Goal: Task Accomplishment & Management: Complete application form

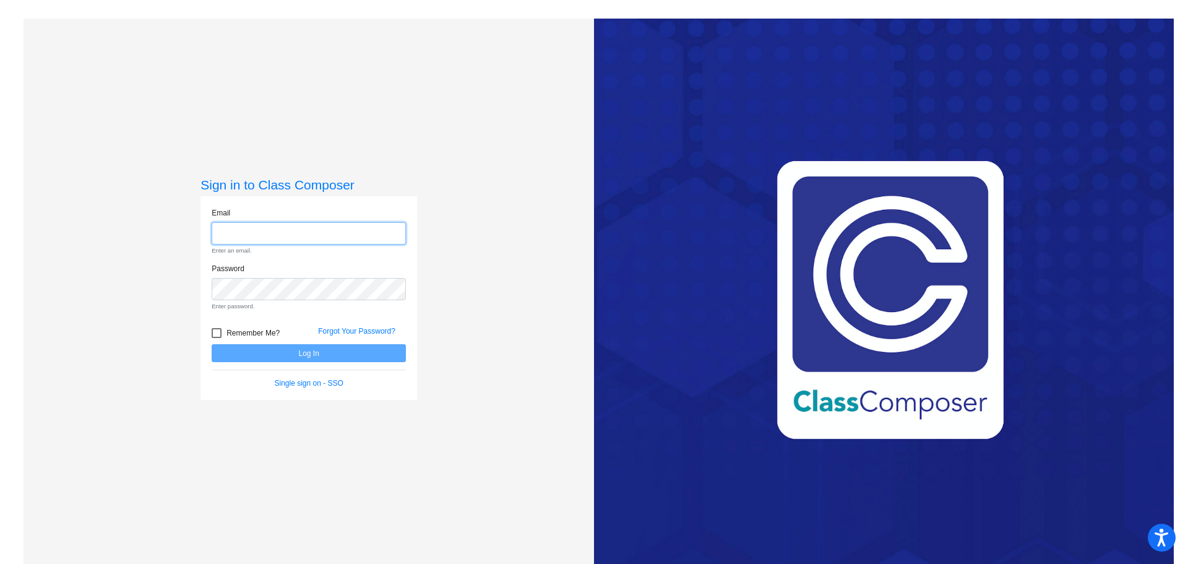
type input "[EMAIL_ADDRESS][PERSON_NAME][DOMAIN_NAME]"
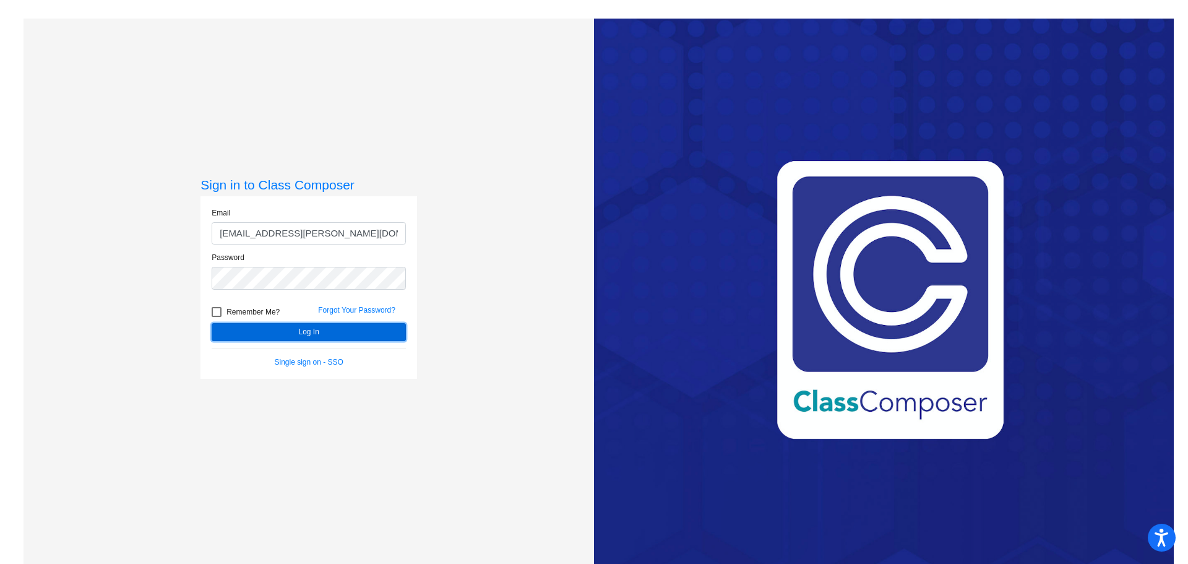
click at [297, 352] on form "Email [EMAIL_ADDRESS][PERSON_NAME][DOMAIN_NAME] Password Remember Me? Forgot Yo…" at bounding box center [309, 287] width 194 height 160
click at [295, 329] on button "Log In" at bounding box center [309, 332] width 194 height 18
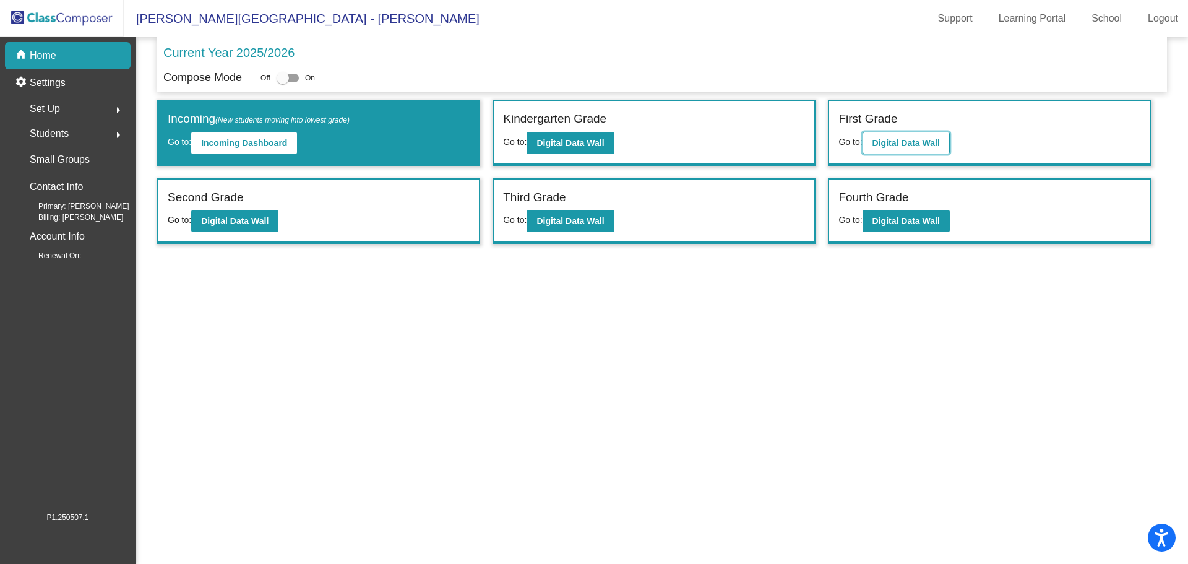
click at [893, 142] on b "Digital Data Wall" at bounding box center [905, 143] width 67 height 10
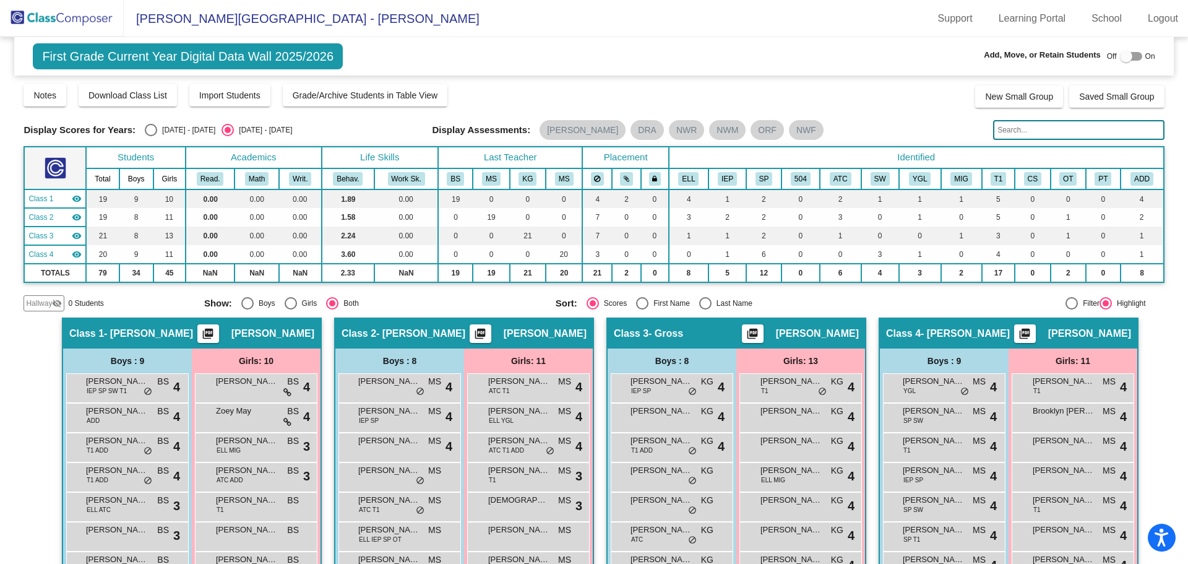
click at [87, 20] on img at bounding box center [62, 18] width 124 height 37
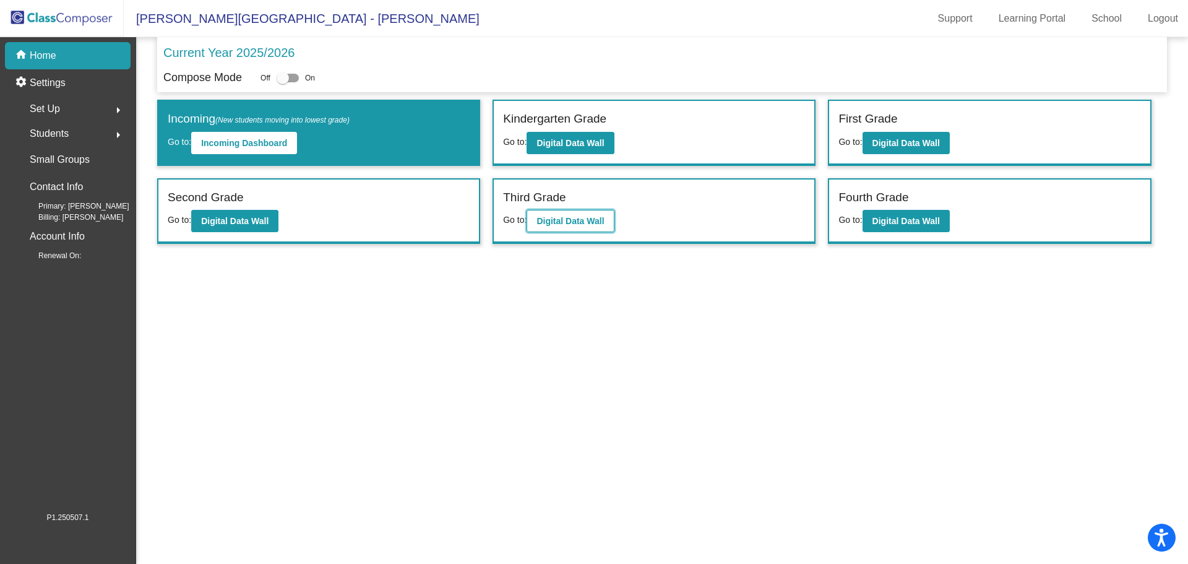
click at [571, 217] on b "Digital Data Wall" at bounding box center [569, 221] width 67 height 10
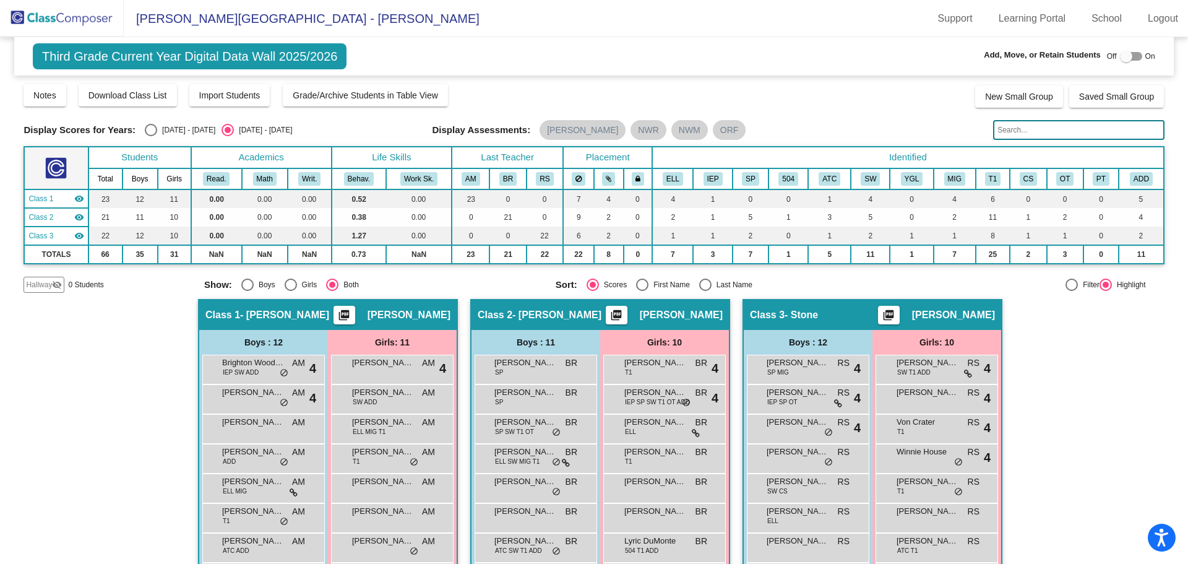
click at [1145, 54] on span "On" at bounding box center [1150, 56] width 10 height 11
click at [1132, 54] on div at bounding box center [1131, 56] width 22 height 9
checkbox input "true"
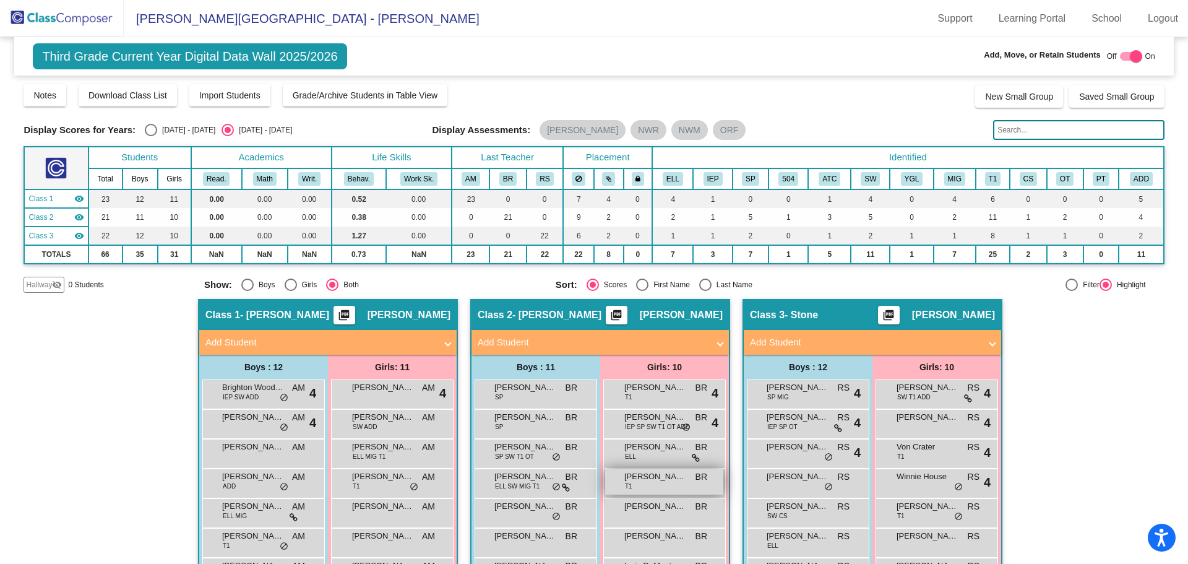
click at [653, 478] on span "[PERSON_NAME]" at bounding box center [655, 476] width 62 height 12
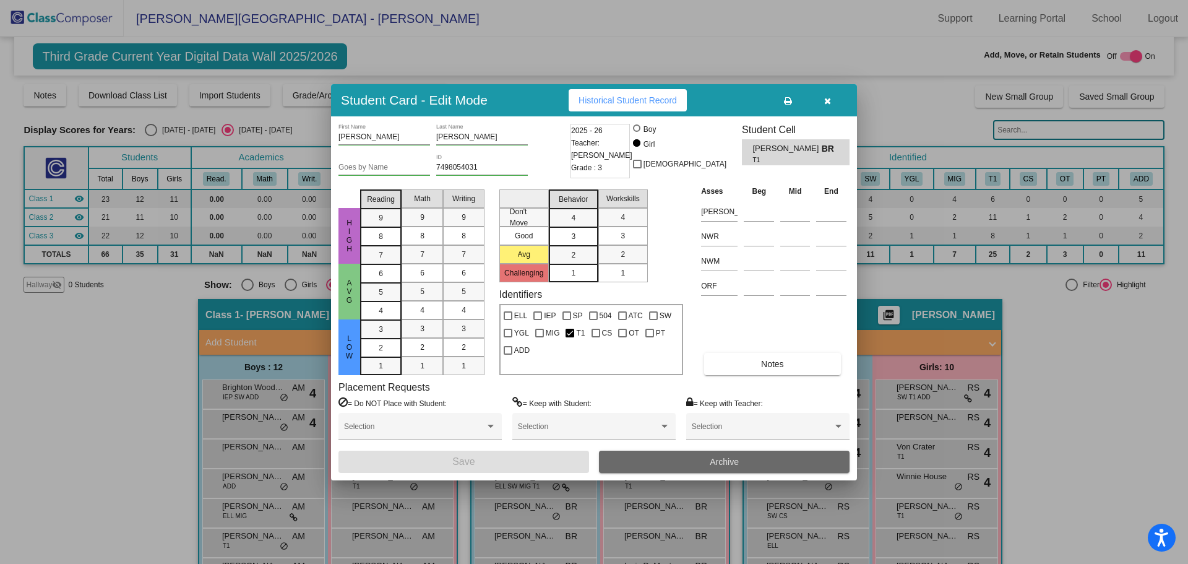
click at [734, 460] on span "Archive" at bounding box center [724, 462] width 29 height 10
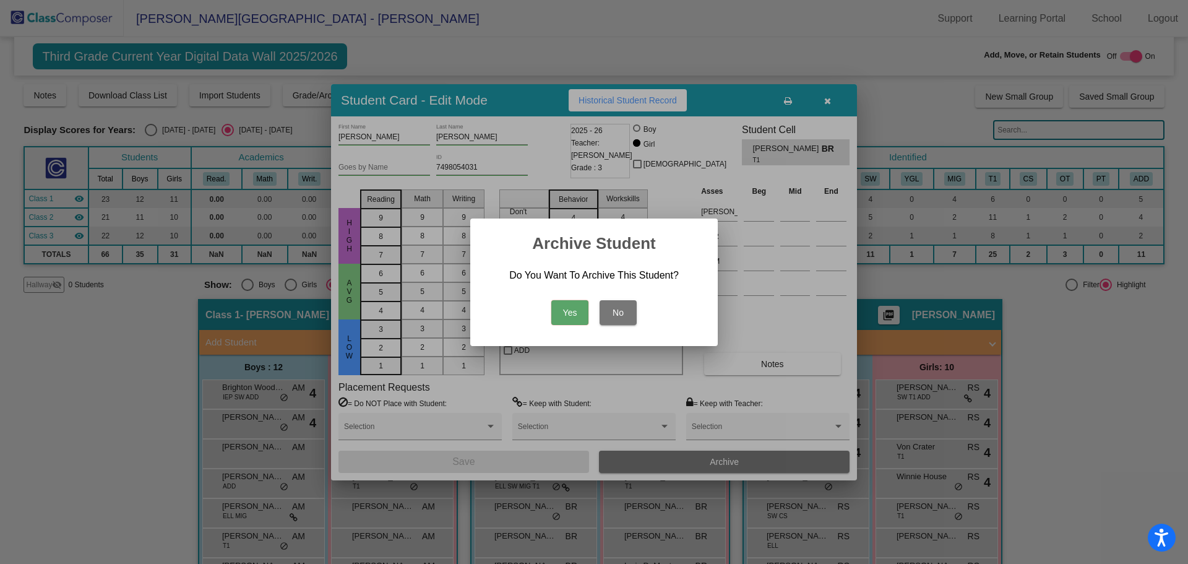
click at [574, 309] on button "Yes" at bounding box center [569, 312] width 37 height 25
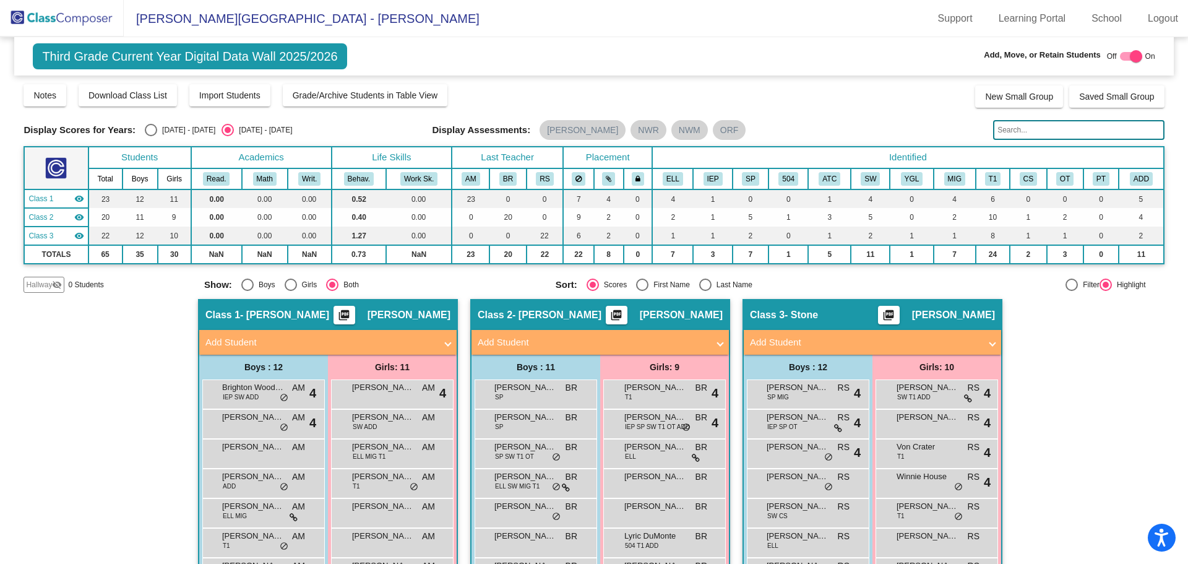
click at [63, 18] on img at bounding box center [62, 18] width 124 height 37
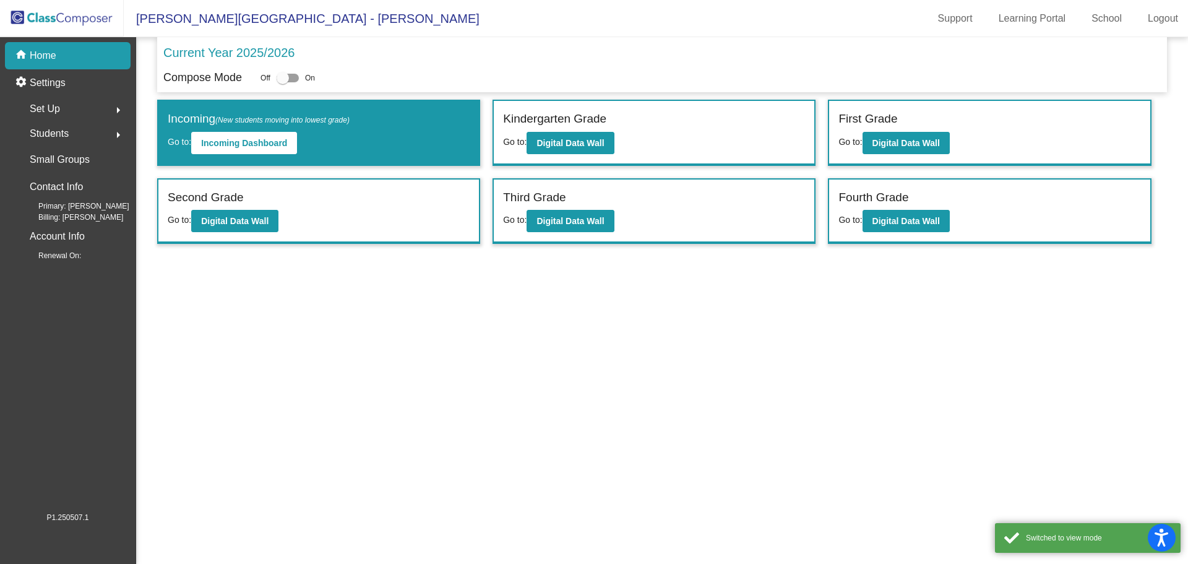
click at [68, 134] on span "Students" at bounding box center [49, 133] width 39 height 17
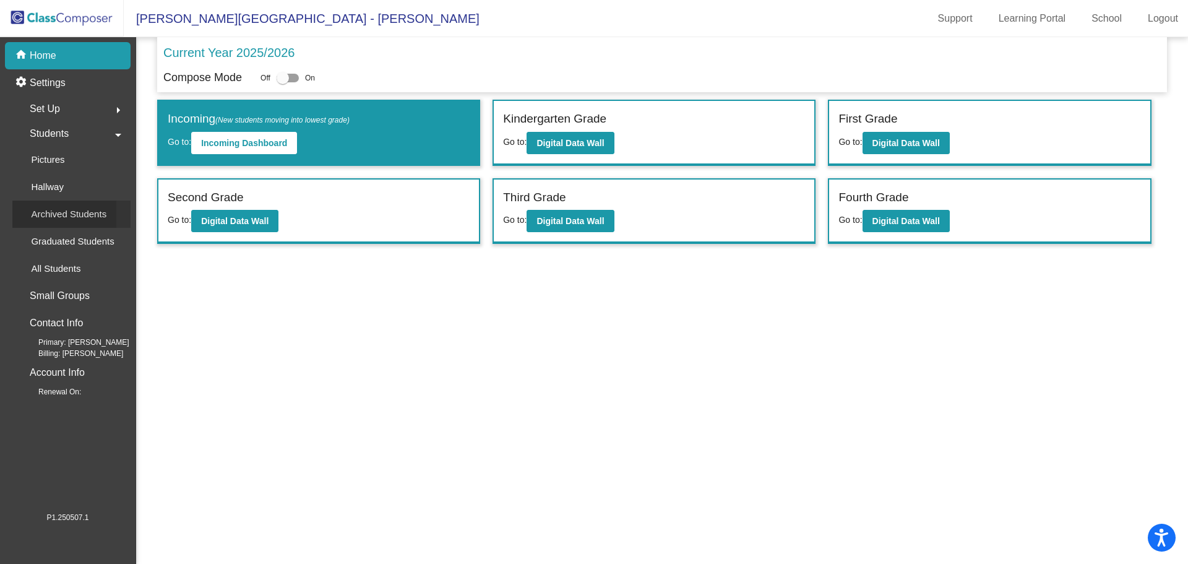
click at [88, 215] on p "Archived Students" at bounding box center [68, 214] width 75 height 15
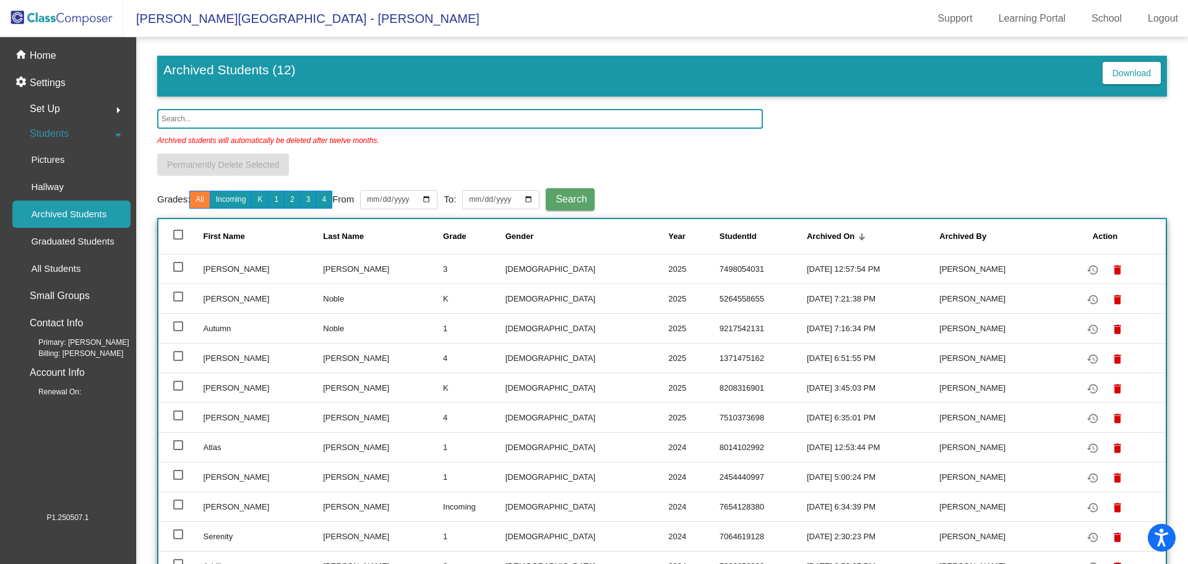
click at [176, 269] on div at bounding box center [178, 267] width 10 height 10
click at [178, 272] on input "select row 2" at bounding box center [178, 272] width 1 height 1
drag, startPoint x: 178, startPoint y: 265, endPoint x: 252, endPoint y: 269, distance: 73.8
click at [179, 265] on div at bounding box center [178, 267] width 10 height 10
click at [178, 272] on input "deselect row 2" at bounding box center [178, 272] width 1 height 1
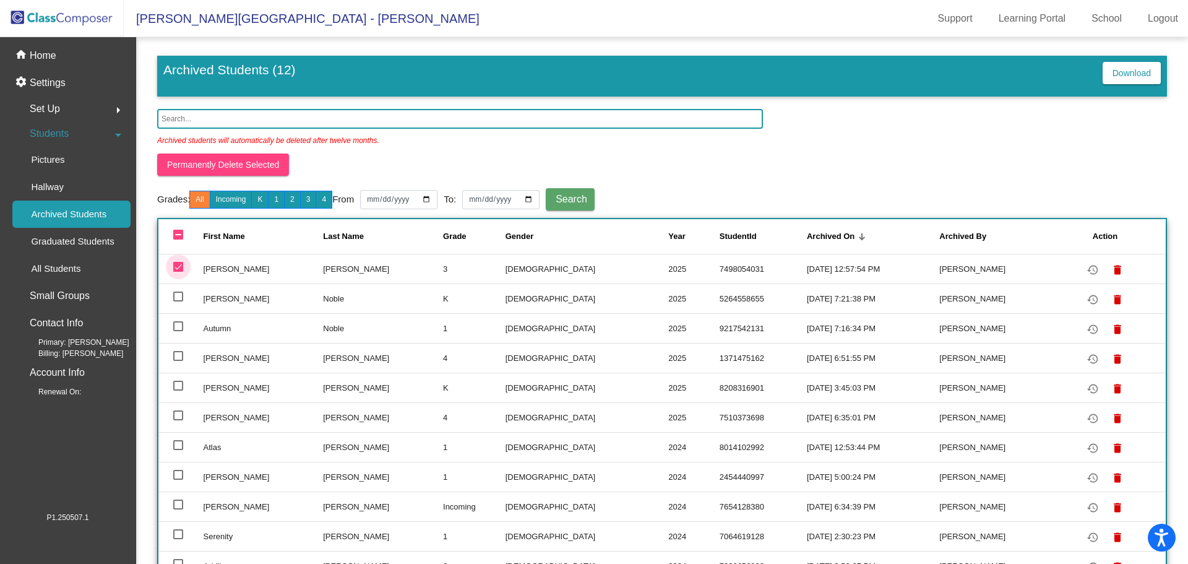
checkbox input "false"
click at [60, 268] on p "All Students" at bounding box center [55, 268] width 49 height 15
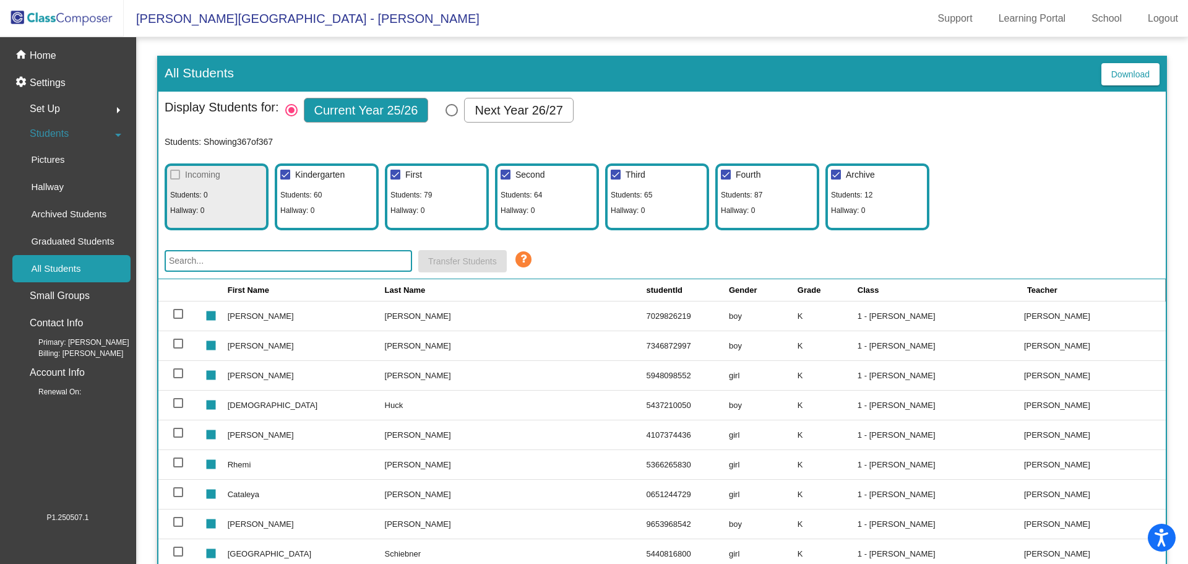
click at [206, 263] on input "text" at bounding box center [288, 261] width 247 height 22
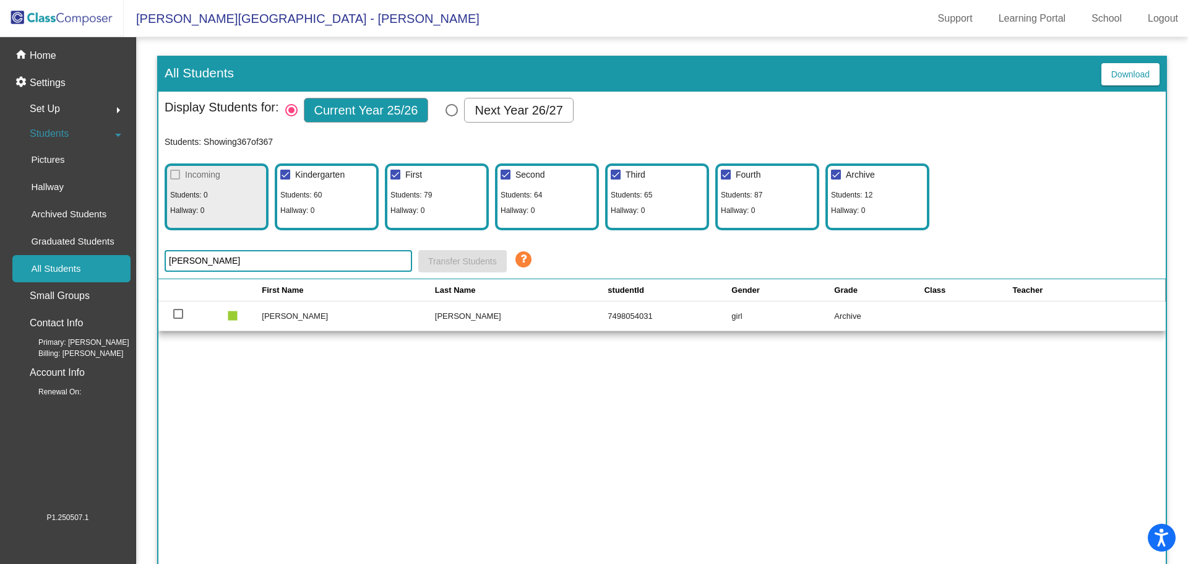
type input "[PERSON_NAME]"
click at [177, 315] on div at bounding box center [178, 314] width 10 height 10
click at [178, 319] on input "select row 357" at bounding box center [178, 319] width 1 height 1
click at [439, 262] on span "Transfer Students" at bounding box center [462, 261] width 69 height 10
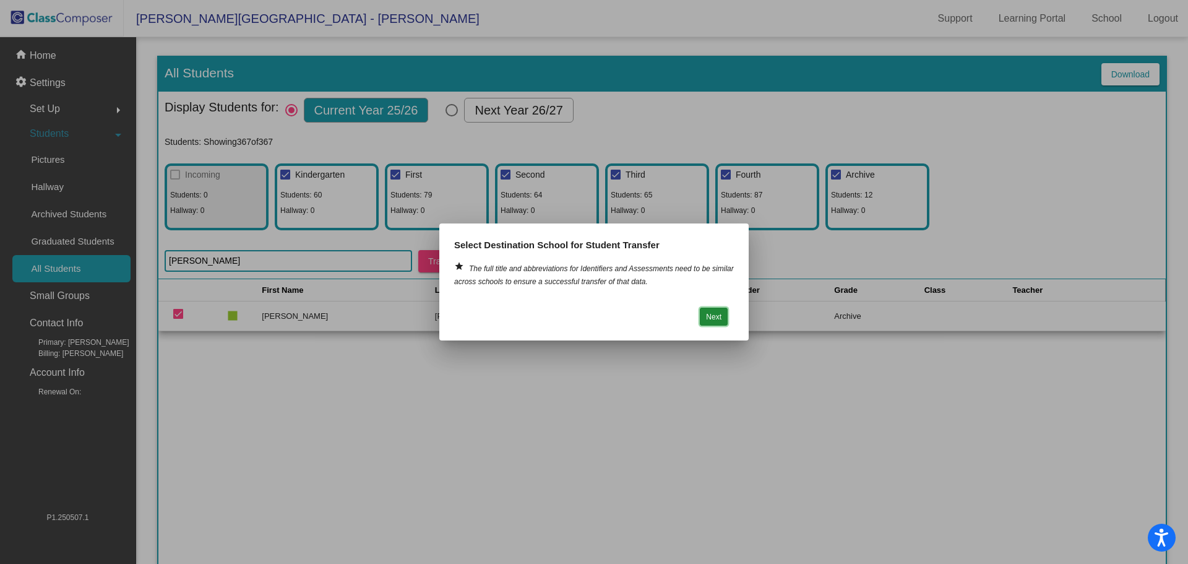
click at [708, 316] on button "Next" at bounding box center [714, 316] width 28 height 18
click at [718, 311] on button "Next" at bounding box center [714, 316] width 28 height 18
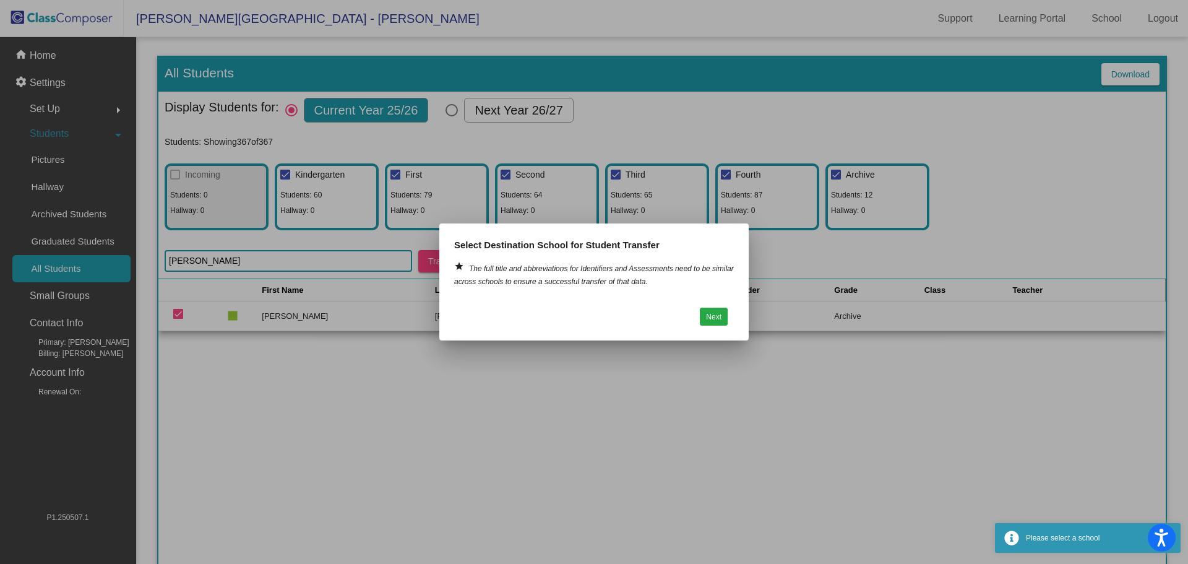
click at [512, 415] on div at bounding box center [594, 282] width 1188 height 564
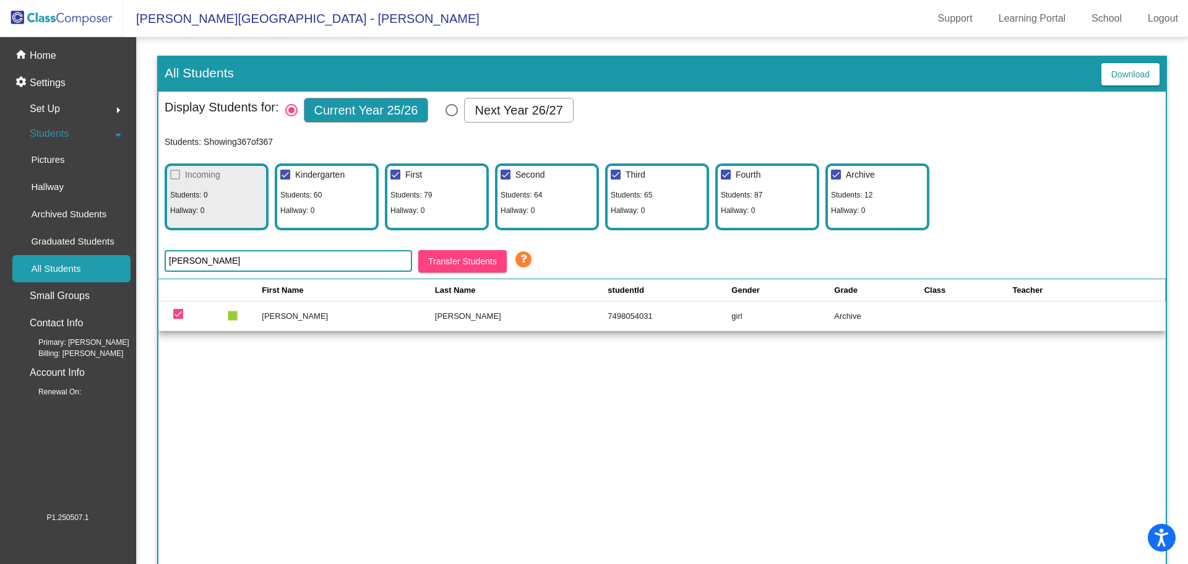
click at [527, 257] on icon at bounding box center [523, 259] width 19 height 19
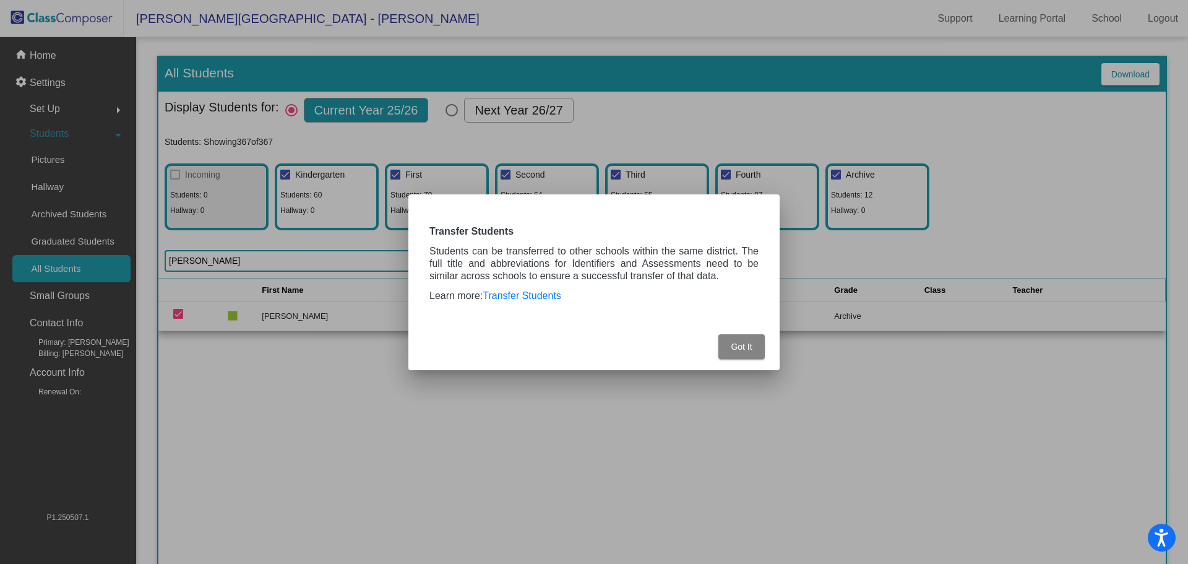
drag, startPoint x: 745, startPoint y: 341, endPoint x: 739, endPoint y: 335, distance: 7.9
click at [741, 338] on button "Got It" at bounding box center [741, 346] width 46 height 25
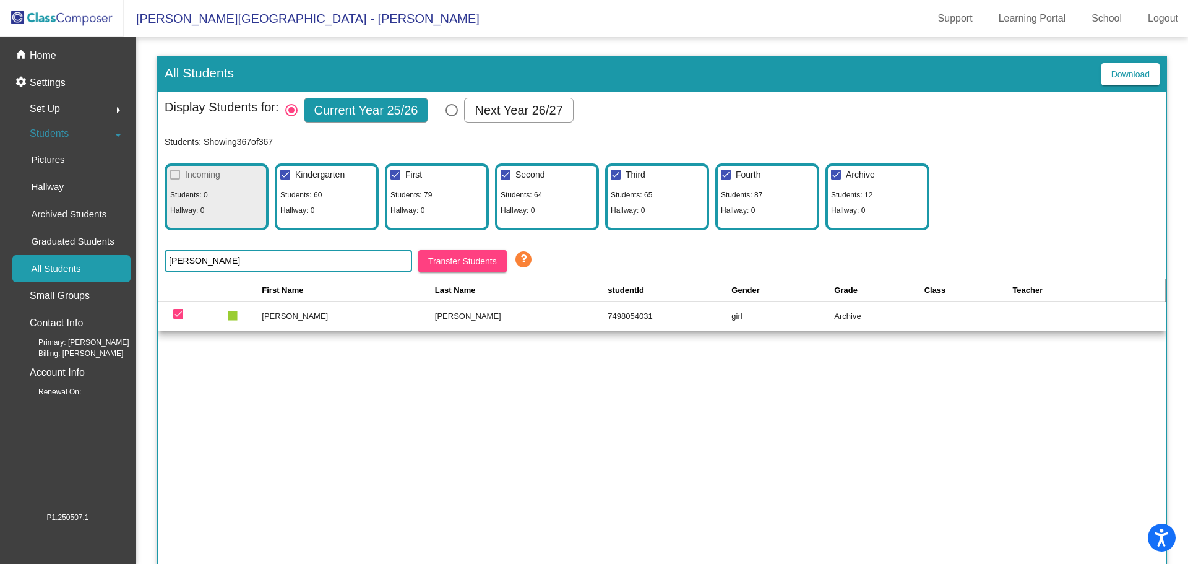
click at [485, 258] on span "Transfer Students" at bounding box center [462, 261] width 69 height 10
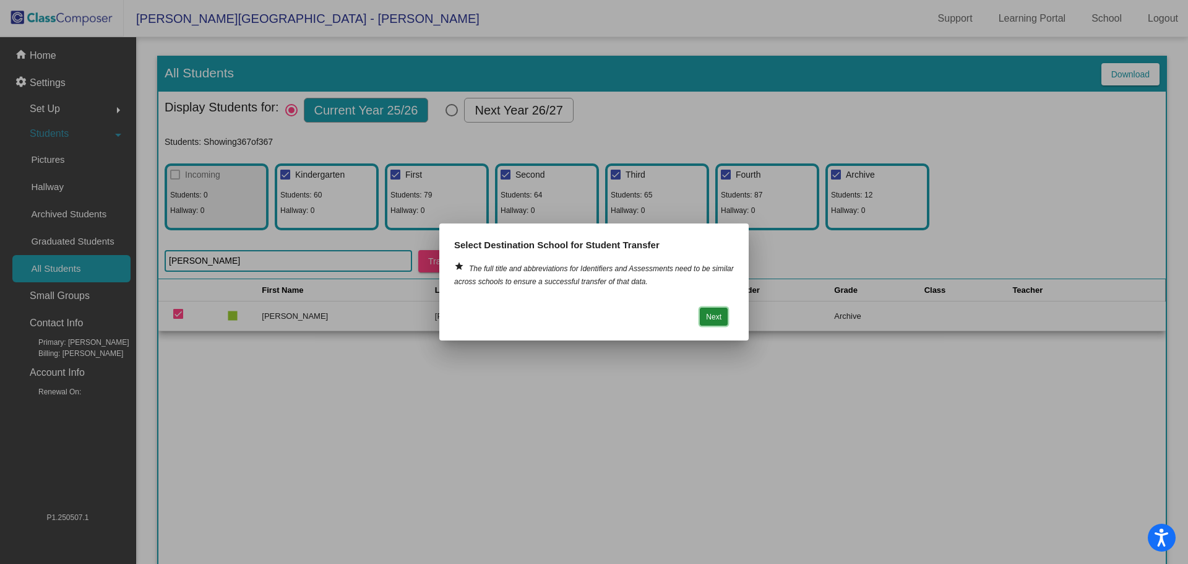
click at [707, 314] on button "Next" at bounding box center [714, 316] width 28 height 18
click at [695, 338] on mat-dialog-container "Select Destination School for Student Transfer grade The full title and abbrevi…" at bounding box center [593, 282] width 309 height 118
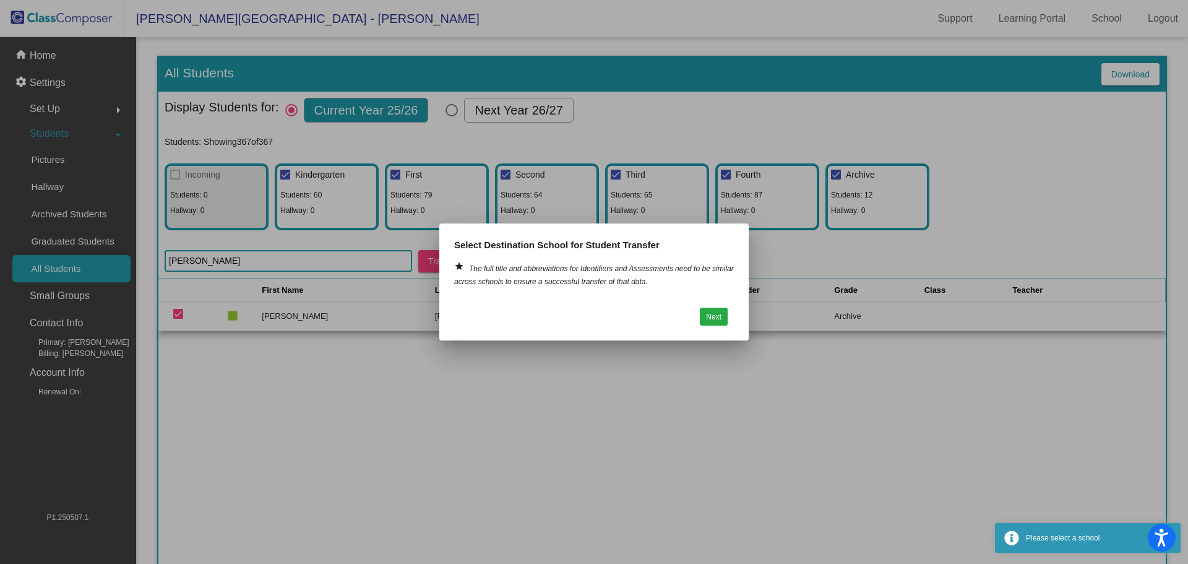
drag, startPoint x: 581, startPoint y: 475, endPoint x: 580, endPoint y: 468, distance: 6.3
click at [581, 471] on div at bounding box center [594, 282] width 1188 height 564
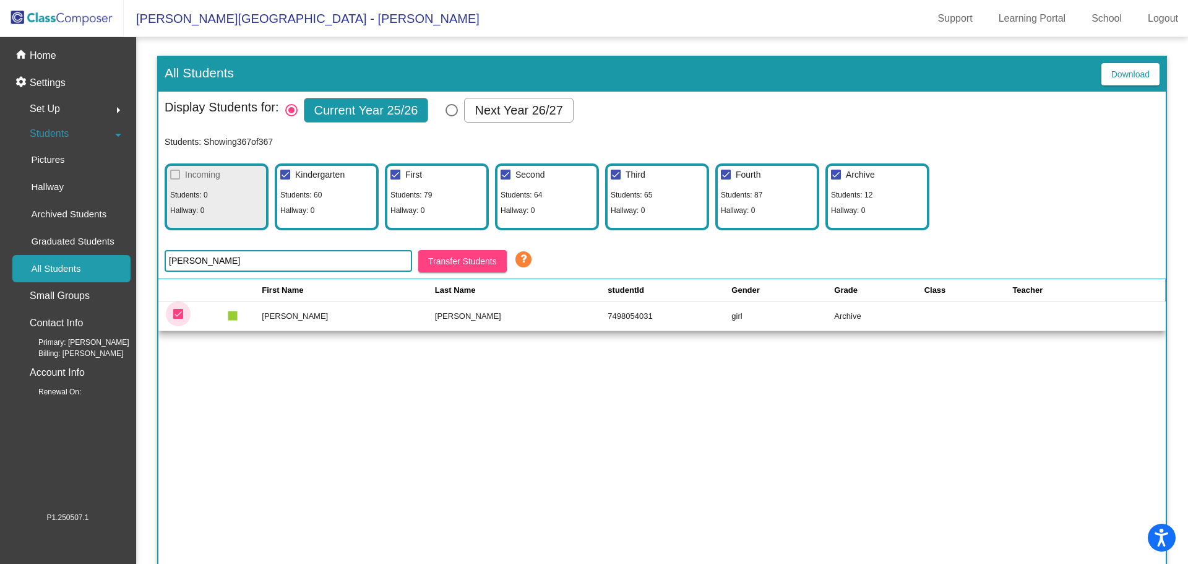
click at [176, 311] on div at bounding box center [178, 314] width 10 height 10
click at [178, 319] on input "deselect row 357" at bounding box center [178, 319] width 1 height 1
checkbox input "false"
click at [66, 212] on p "Archived Students" at bounding box center [68, 214] width 75 height 15
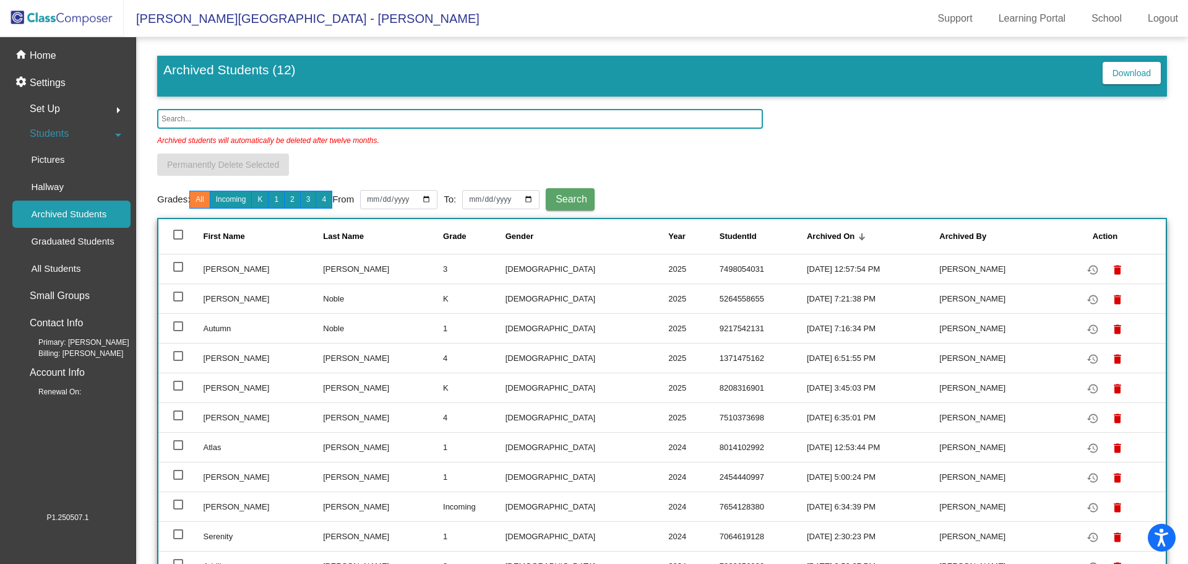
click at [219, 269] on td "[PERSON_NAME]" at bounding box center [263, 269] width 120 height 30
click at [175, 266] on div at bounding box center [178, 267] width 10 height 10
click at [178, 272] on input "select row 2" at bounding box center [178, 272] width 1 height 1
checkbox input "true"
click at [54, 127] on span "Students" at bounding box center [49, 133] width 39 height 17
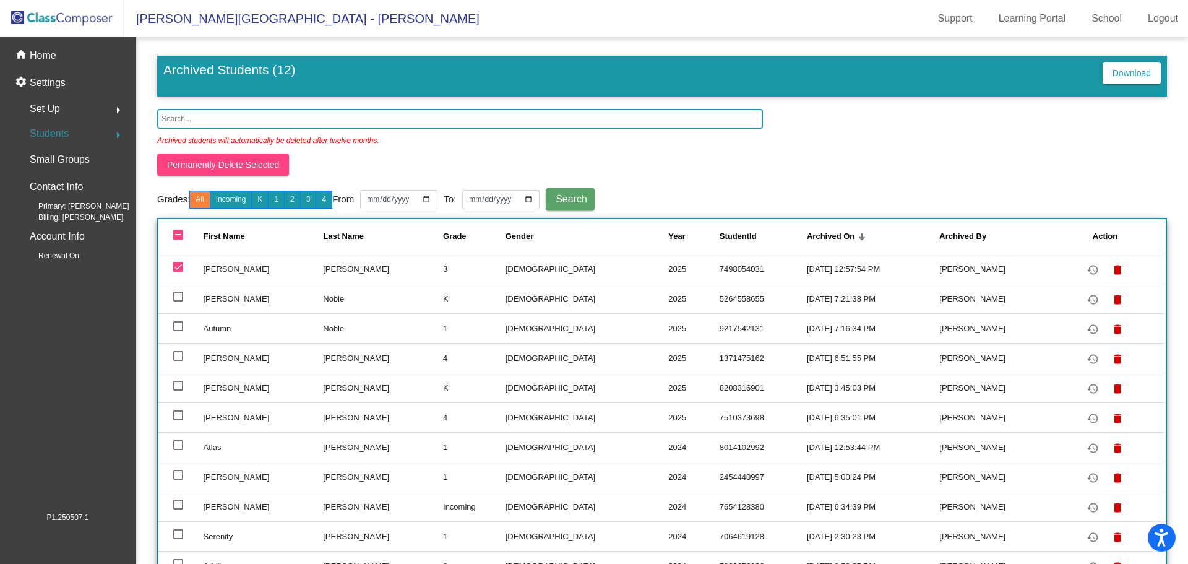
click at [57, 136] on span "Students" at bounding box center [49, 133] width 39 height 17
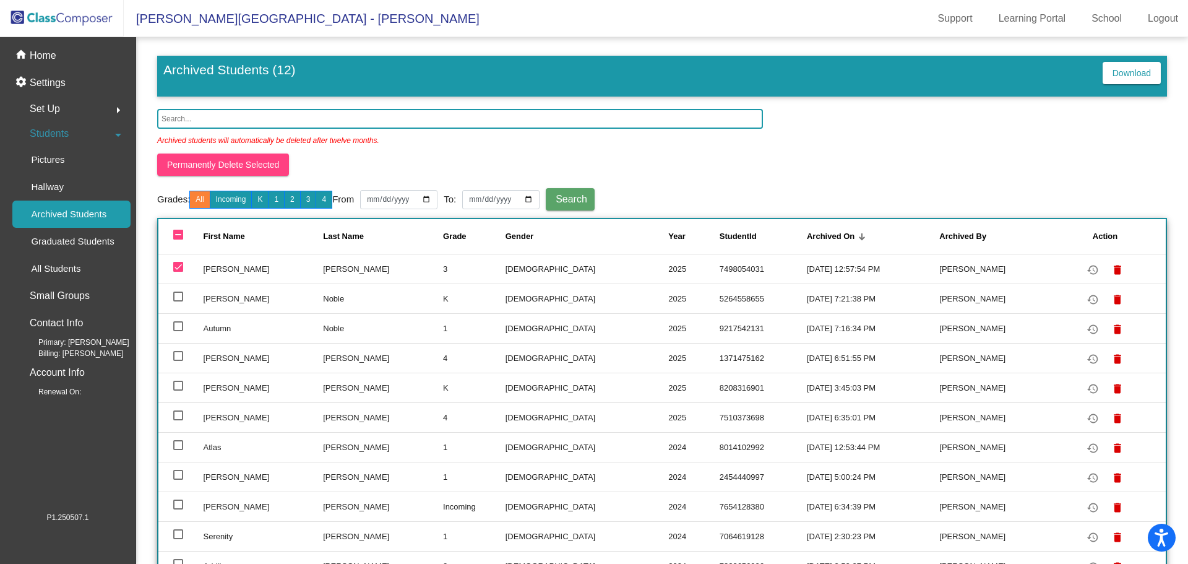
click at [886, 161] on div "Archived students will automatically be deleted after twelve months. Permanentl…" at bounding box center [662, 360] width 1010 height 503
click at [88, 22] on img at bounding box center [62, 18] width 124 height 37
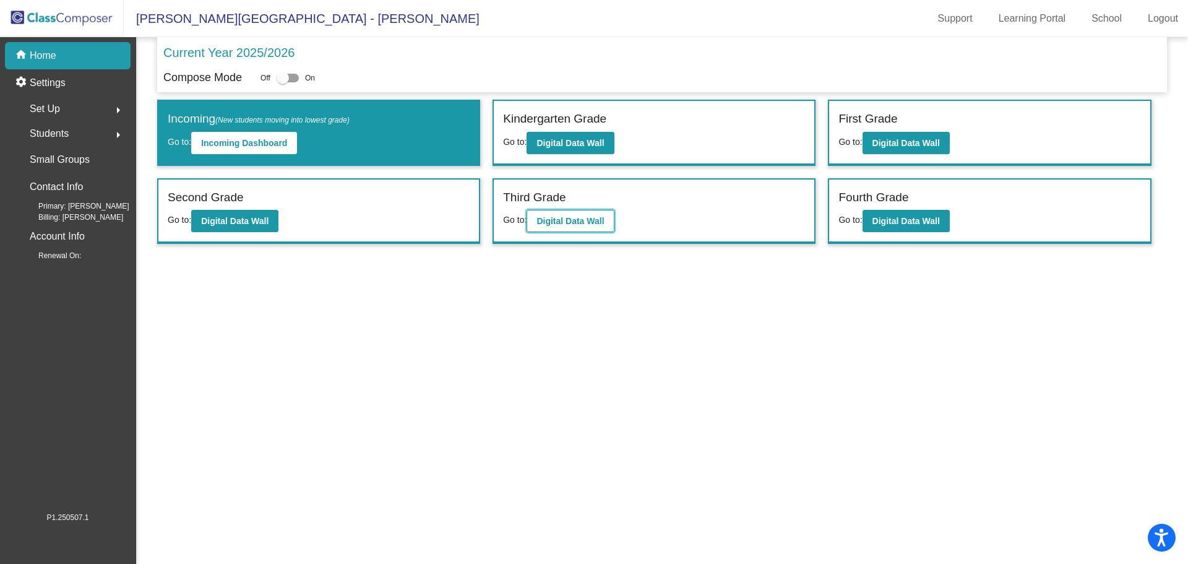
click at [564, 220] on b "Digital Data Wall" at bounding box center [569, 221] width 67 height 10
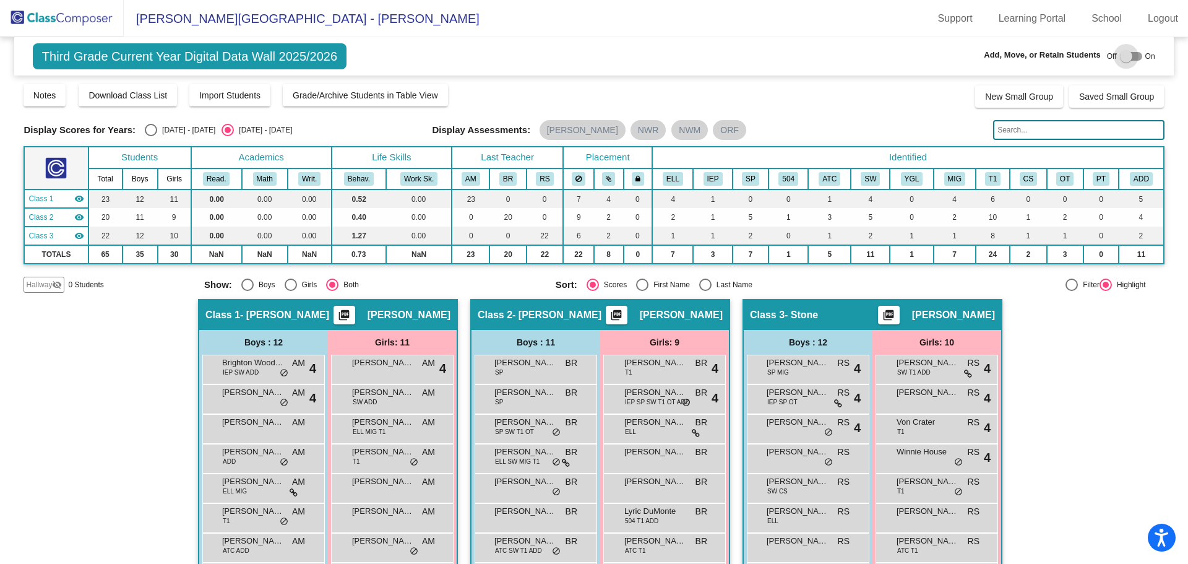
click at [1134, 56] on div at bounding box center [1131, 56] width 22 height 9
checkbox input "true"
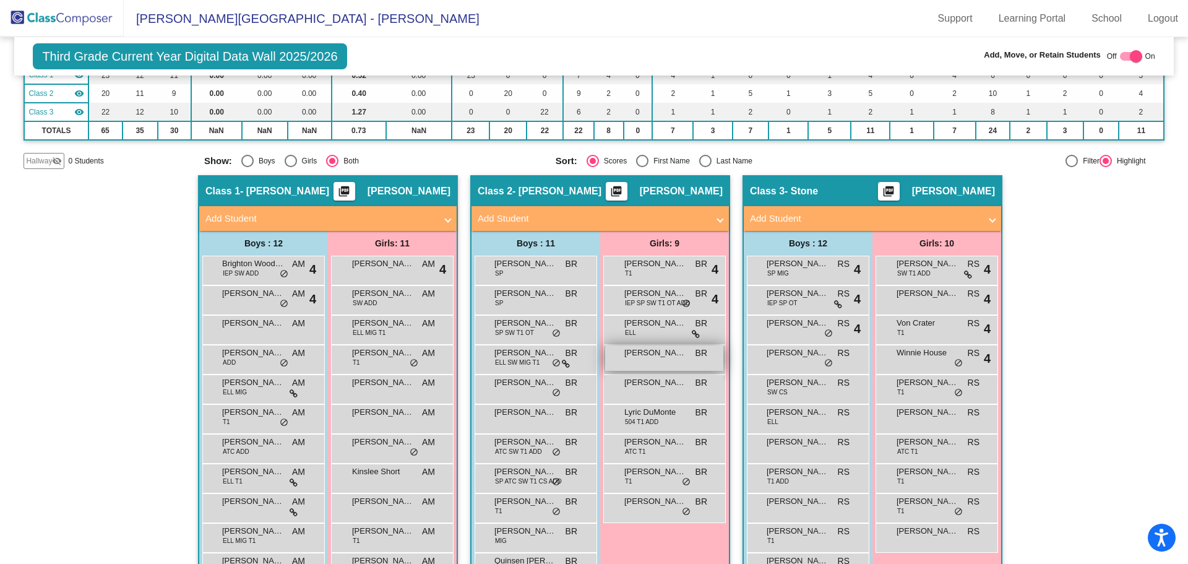
scroll to position [192, 0]
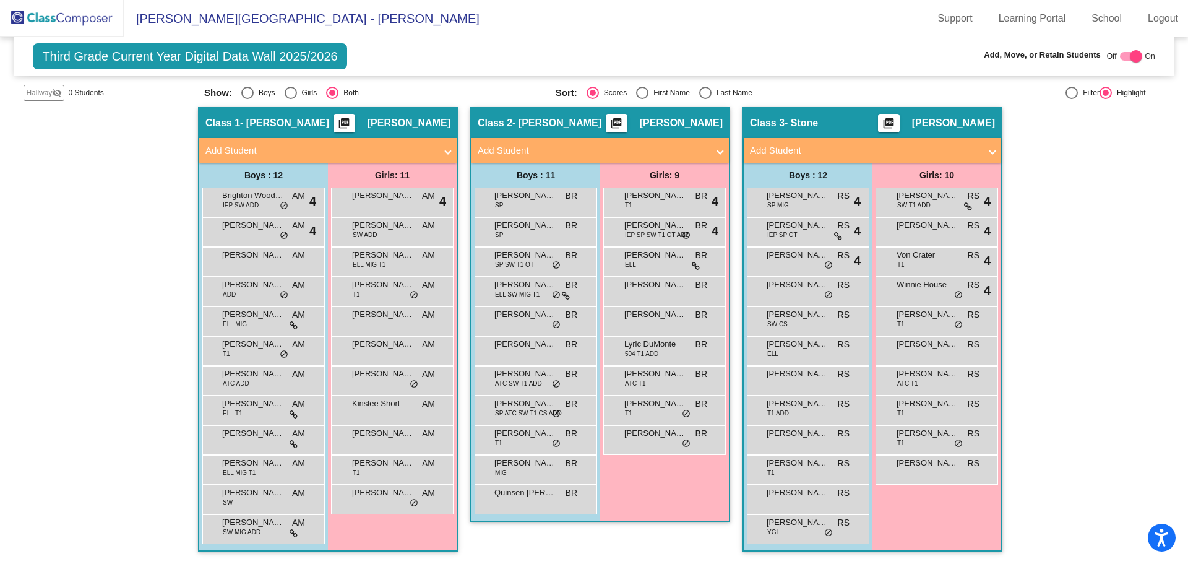
click at [0, 0] on div "Girls: 9 [PERSON_NAME] T1 BR lock do_not_disturb_alt 4 [PERSON_NAME] IEP SP SW …" at bounding box center [0, 0] width 0 height 0
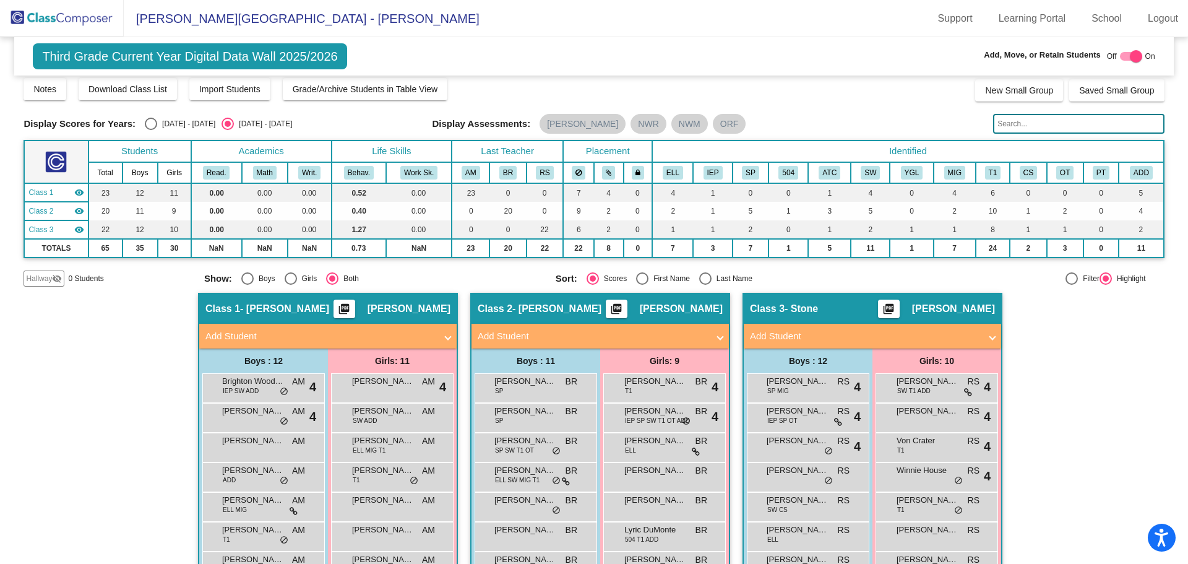
scroll to position [0, 0]
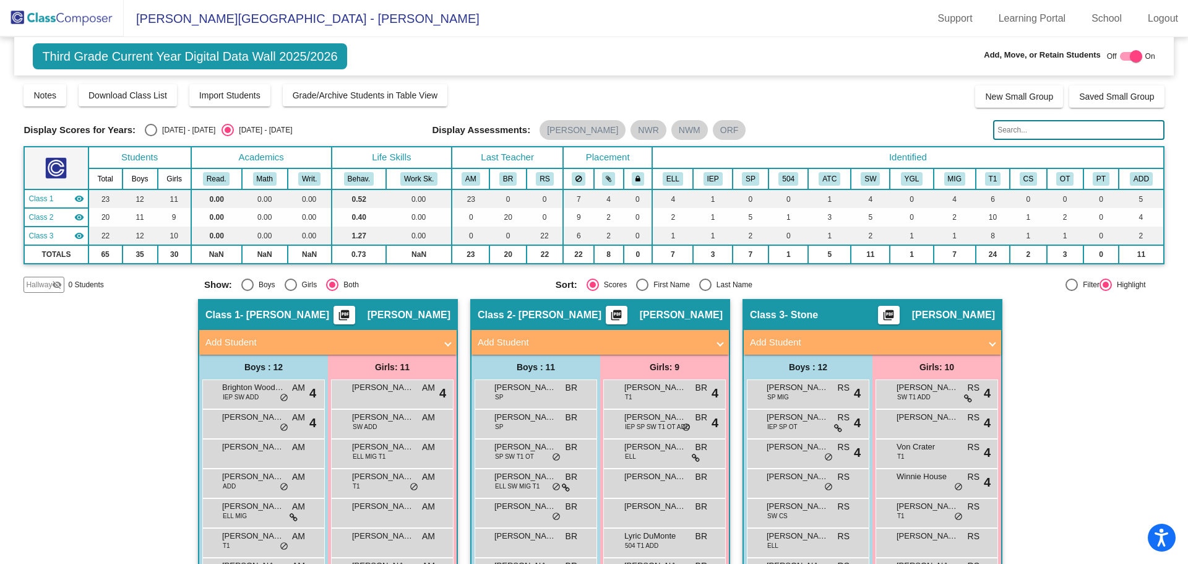
click at [1001, 132] on input "text" at bounding box center [1078, 130] width 171 height 20
click at [98, 398] on div "Hallway - Hallway Class picture_as_pdf Add Student First Name Last Name Student…" at bounding box center [594, 527] width 1140 height 457
click at [761, 339] on mat-panel-title "Add Student" at bounding box center [865, 342] width 230 height 14
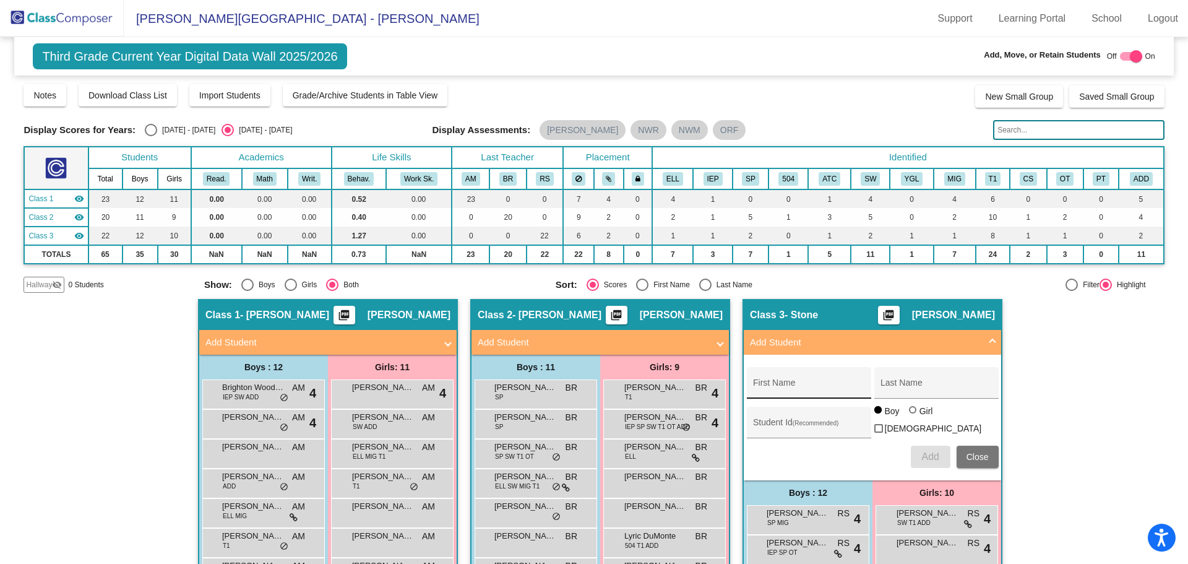
drag, startPoint x: 747, startPoint y: 385, endPoint x: 774, endPoint y: 380, distance: 27.7
click at [752, 384] on div "First Name" at bounding box center [809, 383] width 124 height 32
type input "[PERSON_NAME]"
click at [916, 453] on button "Add" at bounding box center [931, 456] width 40 height 22
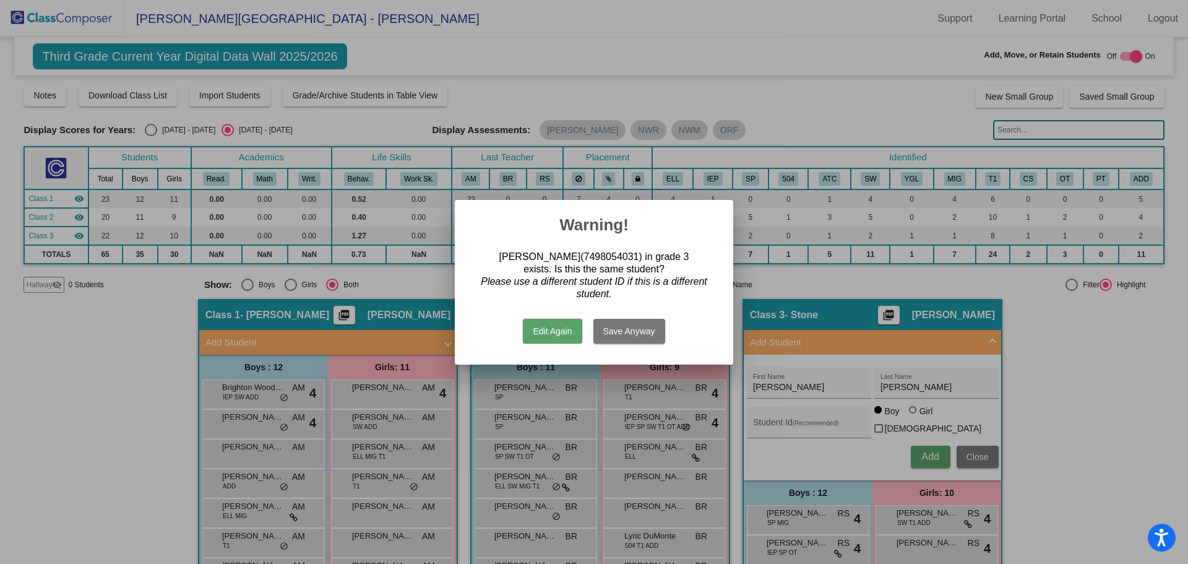
click at [558, 328] on button "Edit Again" at bounding box center [552, 331] width 59 height 25
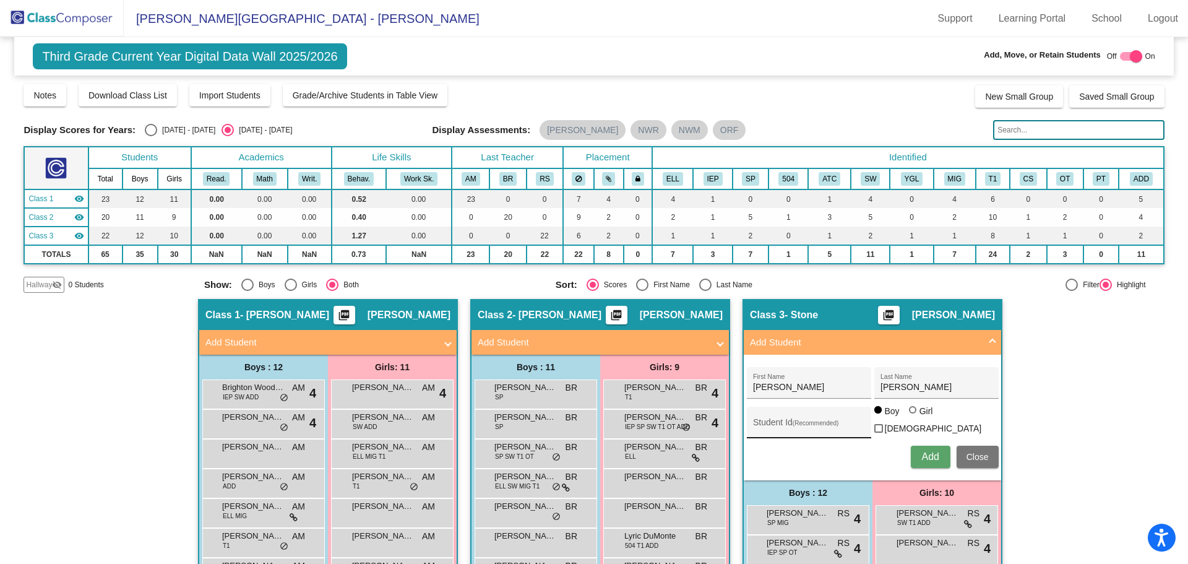
click at [753, 426] on input "Student Id (Recommended)" at bounding box center [808, 427] width 111 height 10
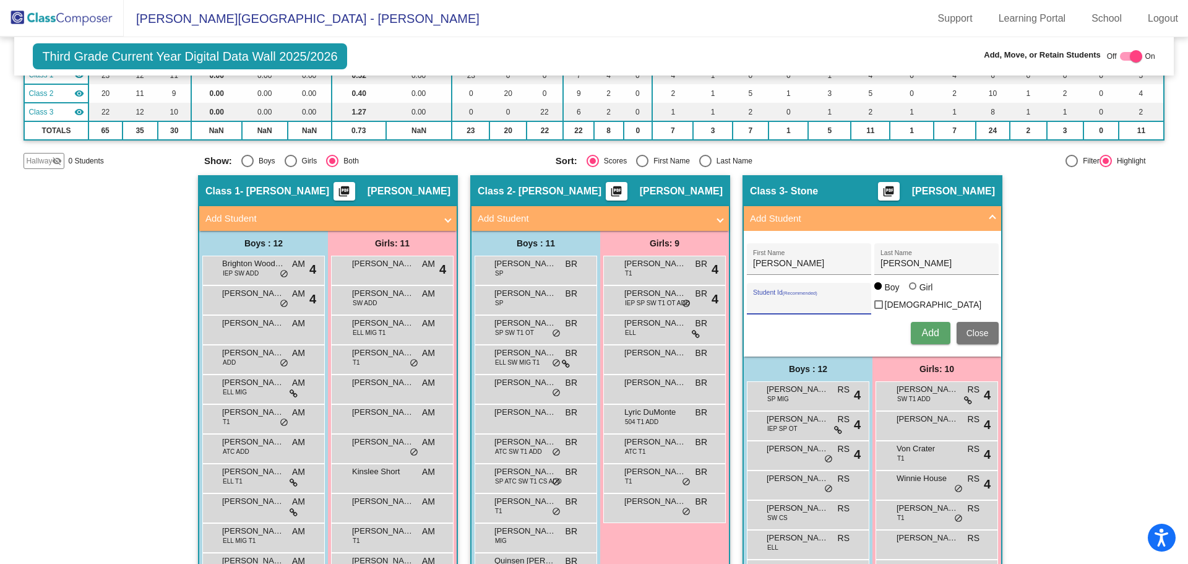
scroll to position [62, 0]
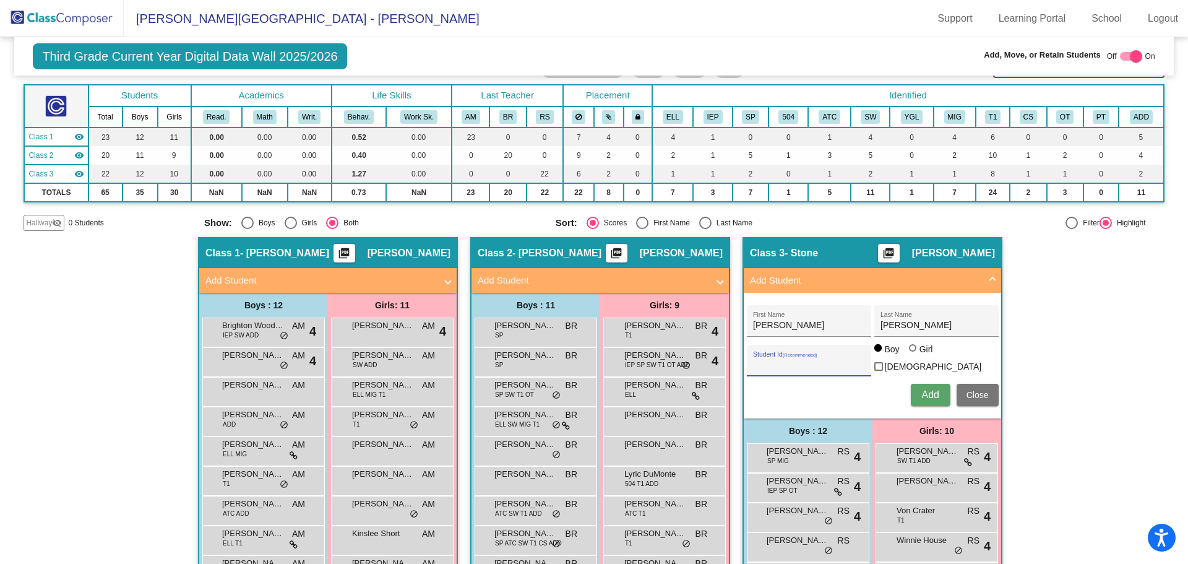
click at [66, 19] on img at bounding box center [62, 18] width 124 height 37
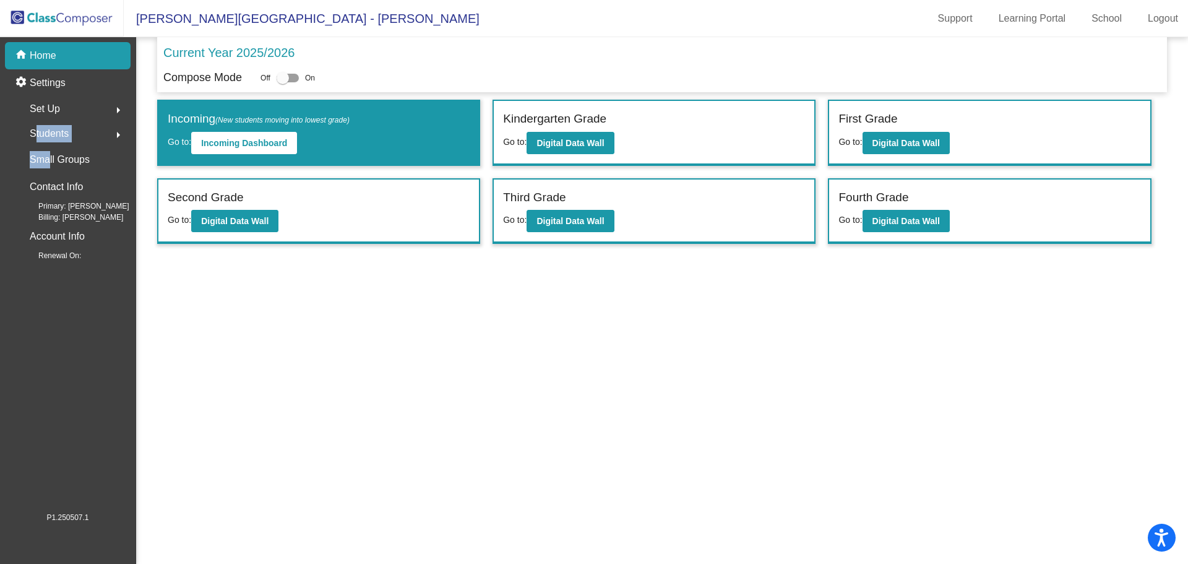
drag, startPoint x: 30, startPoint y: 133, endPoint x: 32, endPoint y: 113, distance: 19.9
click at [32, 113] on mat-nav-list "home Home settings Settings Set Up arrow_right Students arrow_right Small Group…" at bounding box center [67, 274] width 135 height 474
click at [69, 133] on span "Students" at bounding box center [49, 133] width 39 height 17
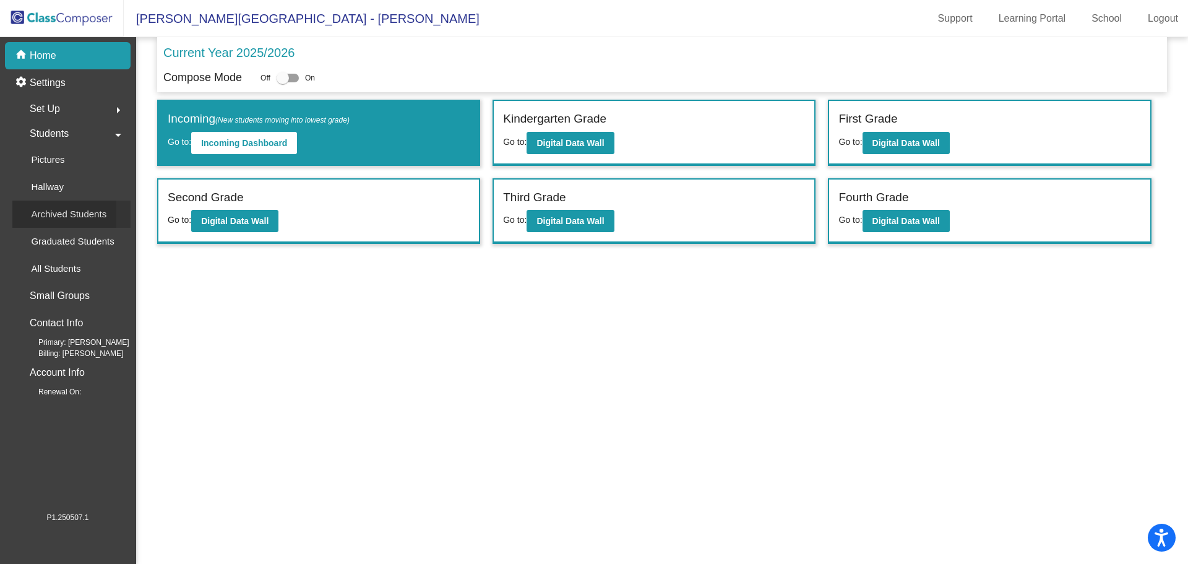
click at [72, 210] on p "Archived Students" at bounding box center [68, 214] width 75 height 15
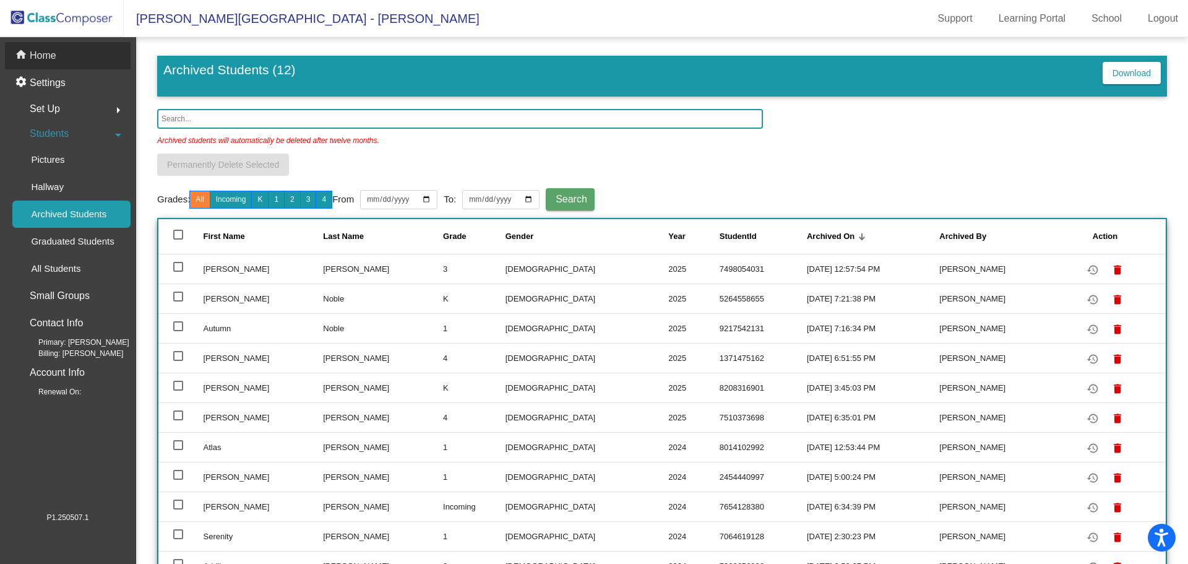
click at [32, 57] on div "home Home" at bounding box center [68, 55] width 126 height 27
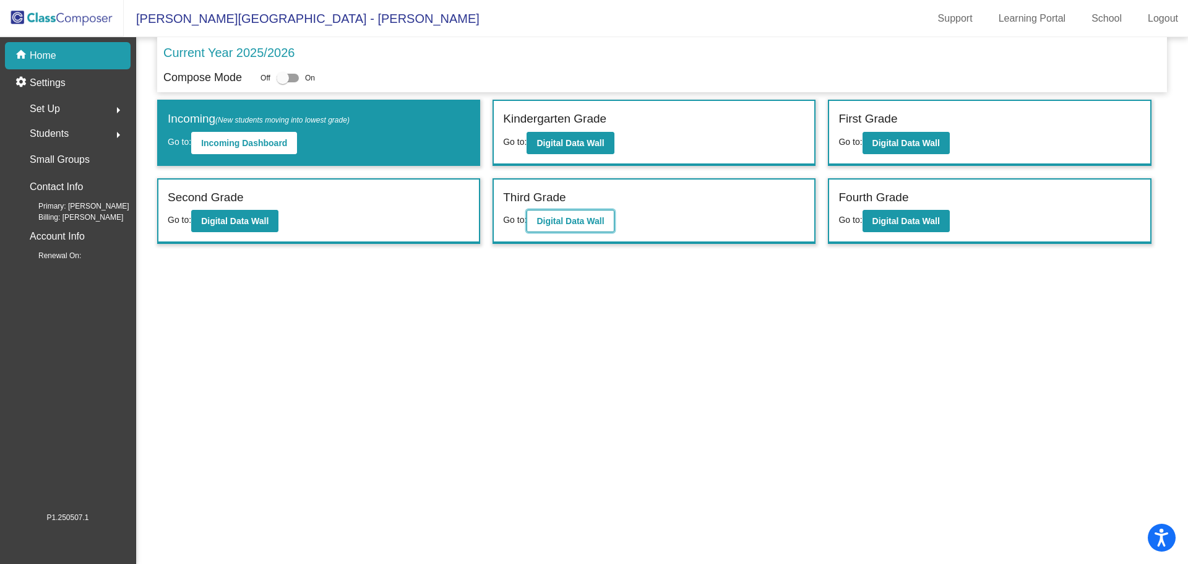
click at [588, 222] on b "Digital Data Wall" at bounding box center [569, 221] width 67 height 10
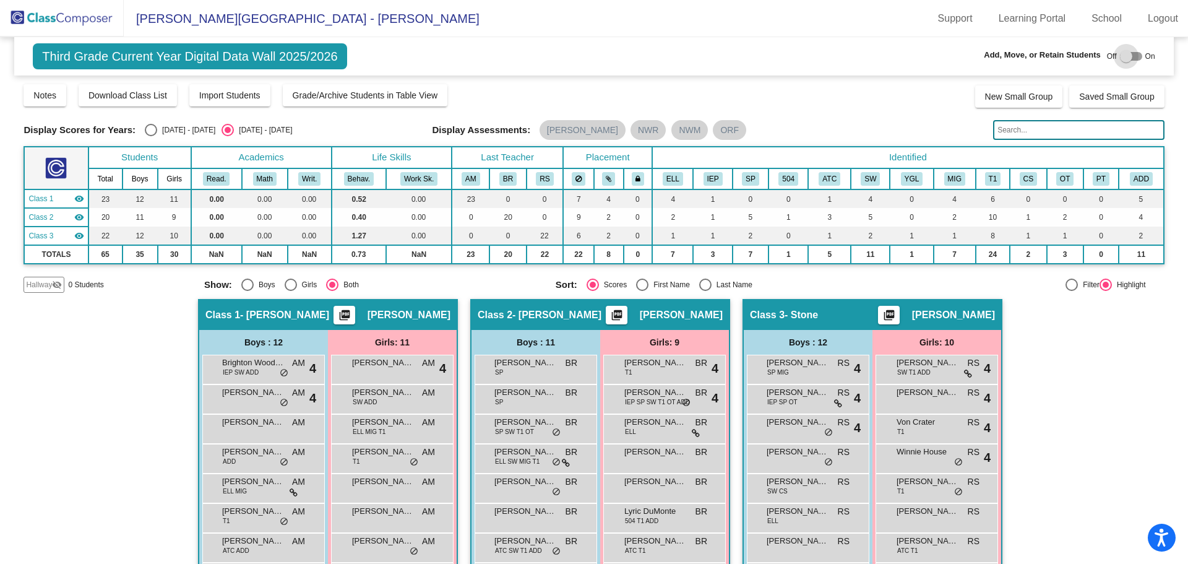
click at [1134, 56] on div at bounding box center [1131, 56] width 22 height 9
checkbox input "true"
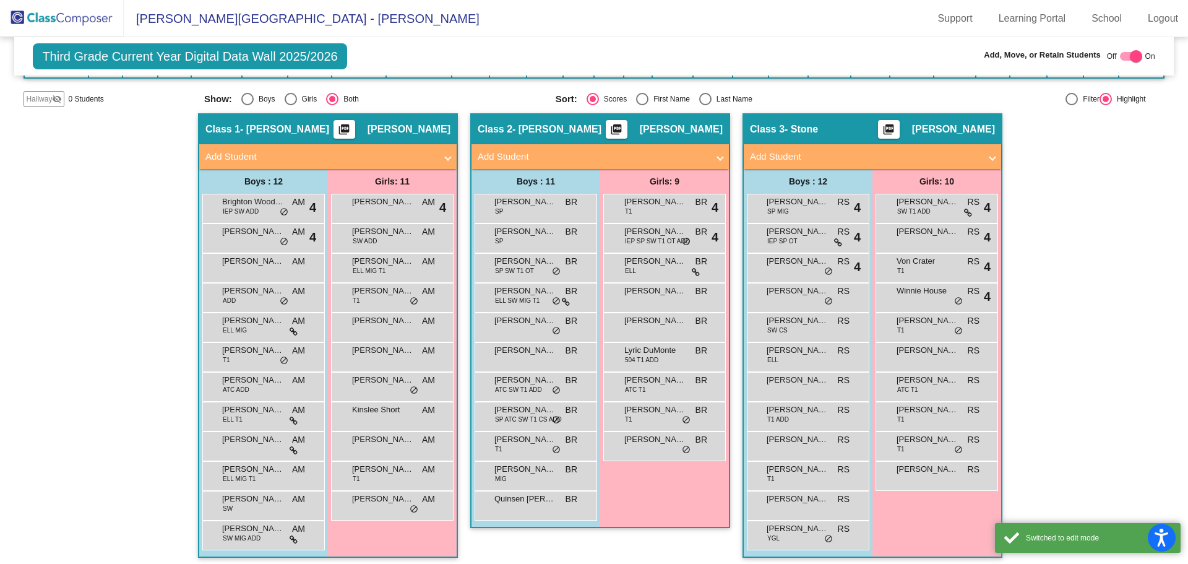
scroll to position [192, 0]
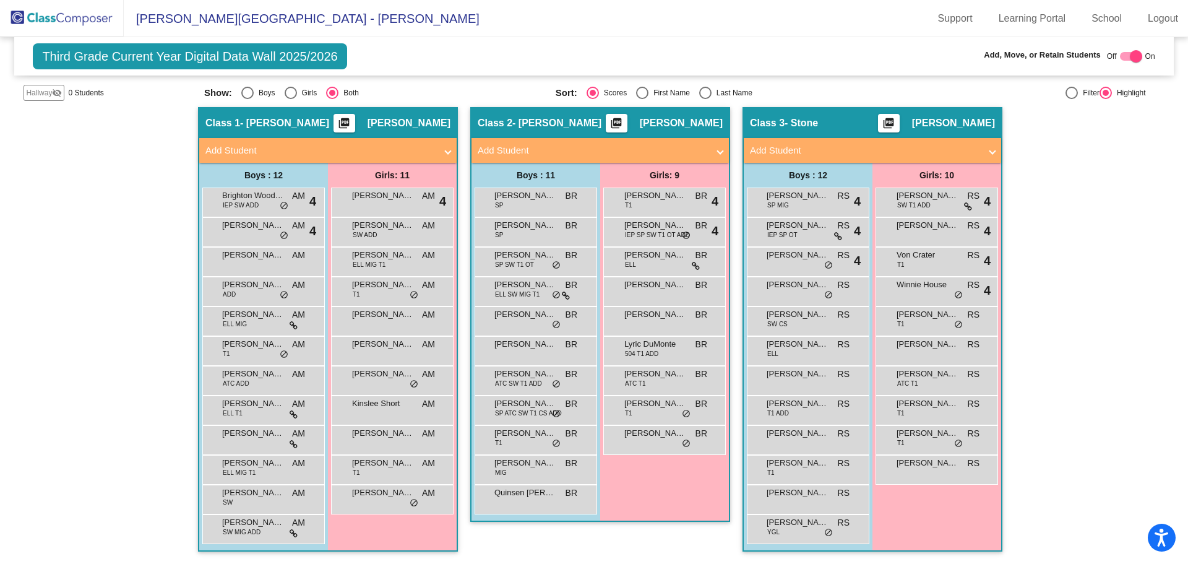
click at [780, 147] on mat-panel-title "Add Student" at bounding box center [865, 151] width 230 height 14
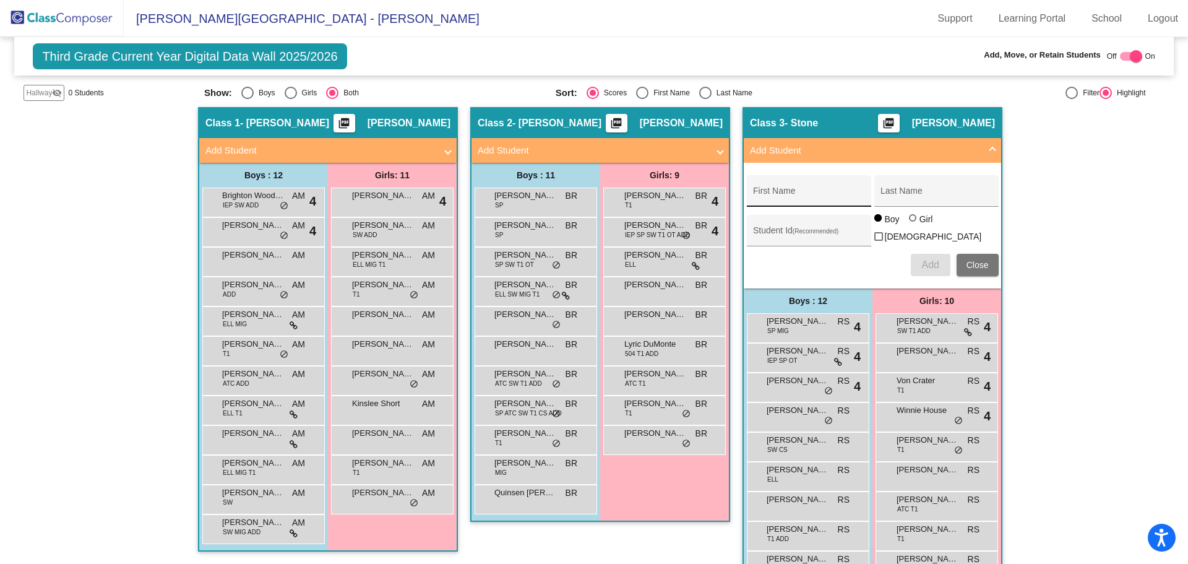
click at [759, 189] on div "First Name" at bounding box center [808, 194] width 111 height 25
type input "[PERSON_NAME]"
type input "7498054031"
click at [909, 221] on div at bounding box center [912, 217] width 7 height 7
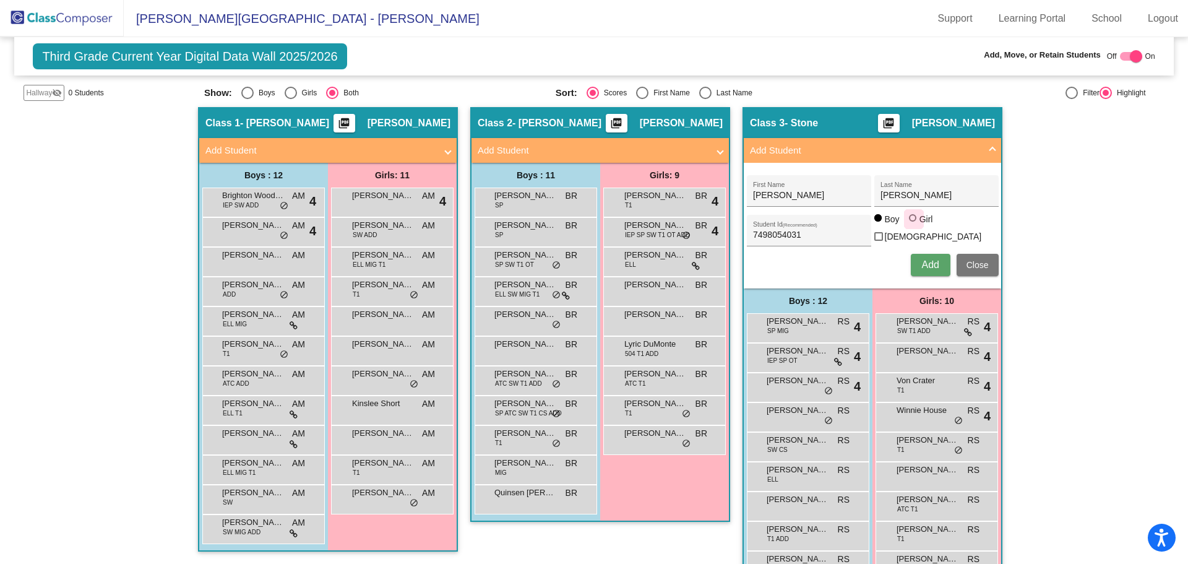
click at [913, 224] on input "Girl" at bounding box center [913, 224] width 1 height 1
radio input "true"
click at [923, 259] on span "Add" at bounding box center [929, 264] width 17 height 11
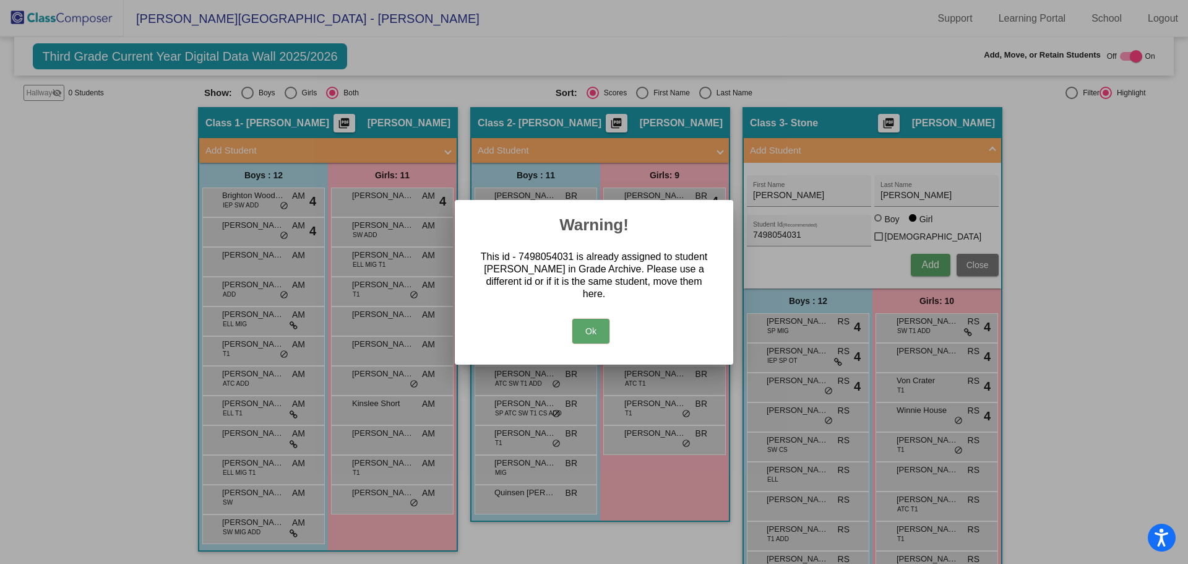
click at [582, 330] on button "Ok" at bounding box center [590, 331] width 37 height 25
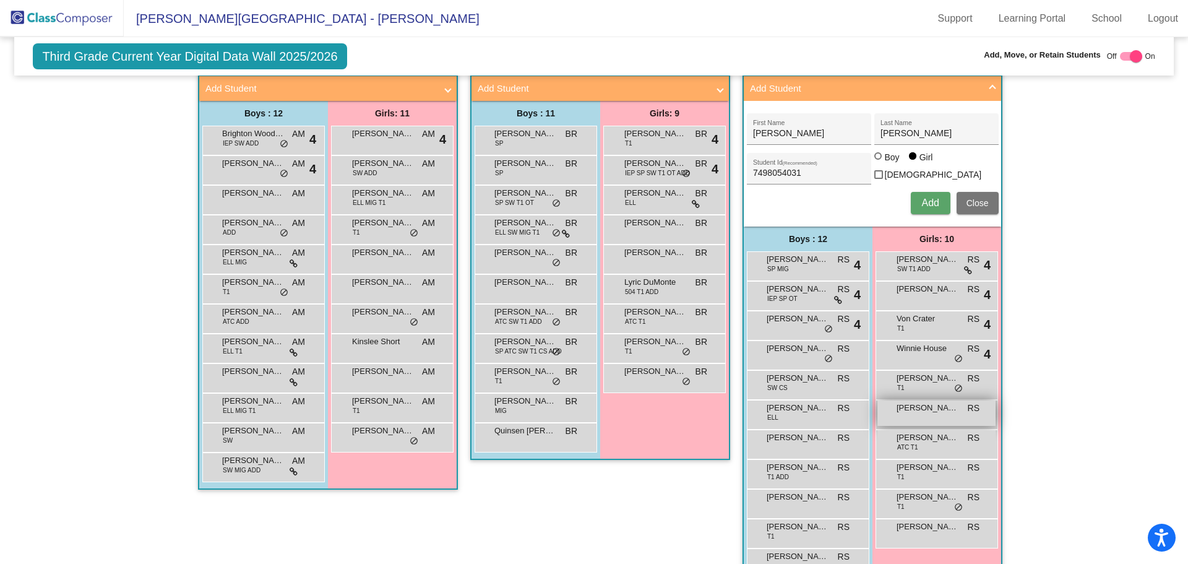
scroll to position [314, 0]
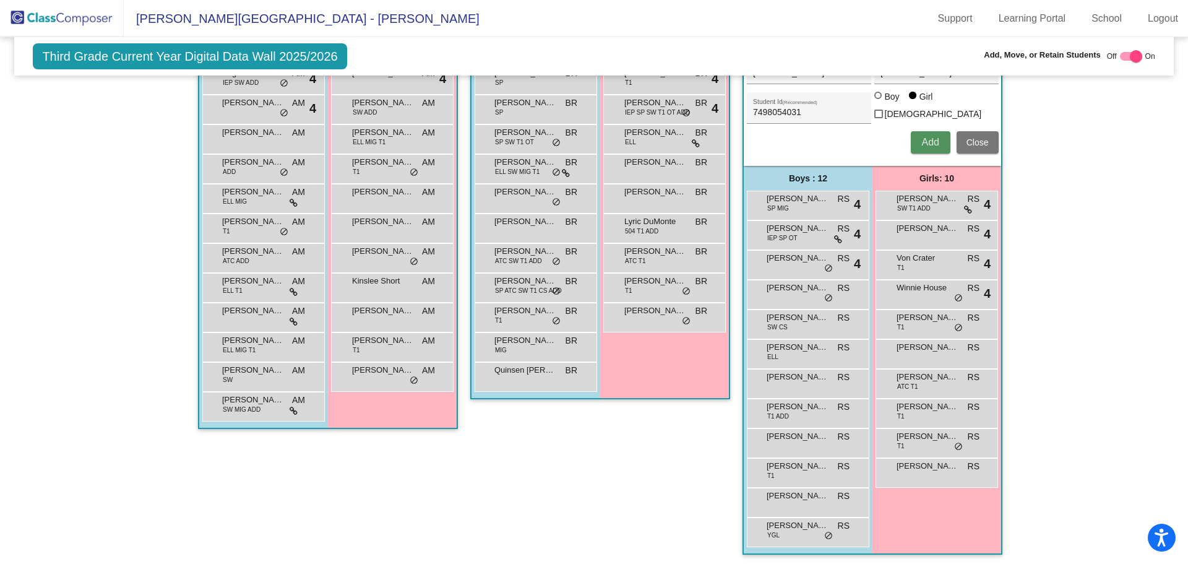
click at [925, 137] on span "Add" at bounding box center [929, 142] width 17 height 11
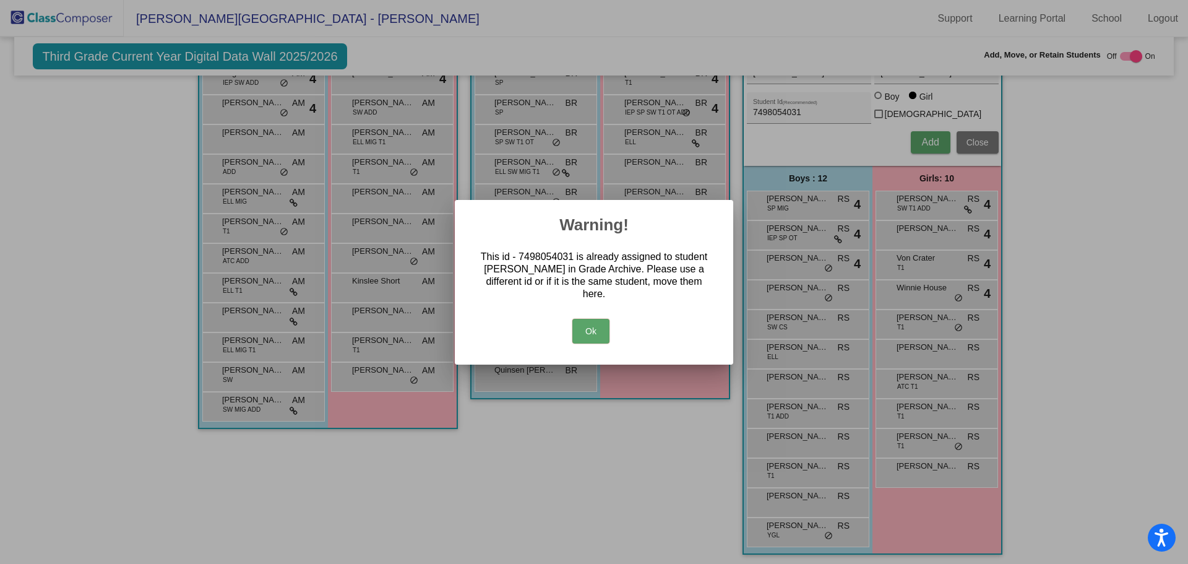
click at [597, 329] on button "Ok" at bounding box center [590, 331] width 37 height 25
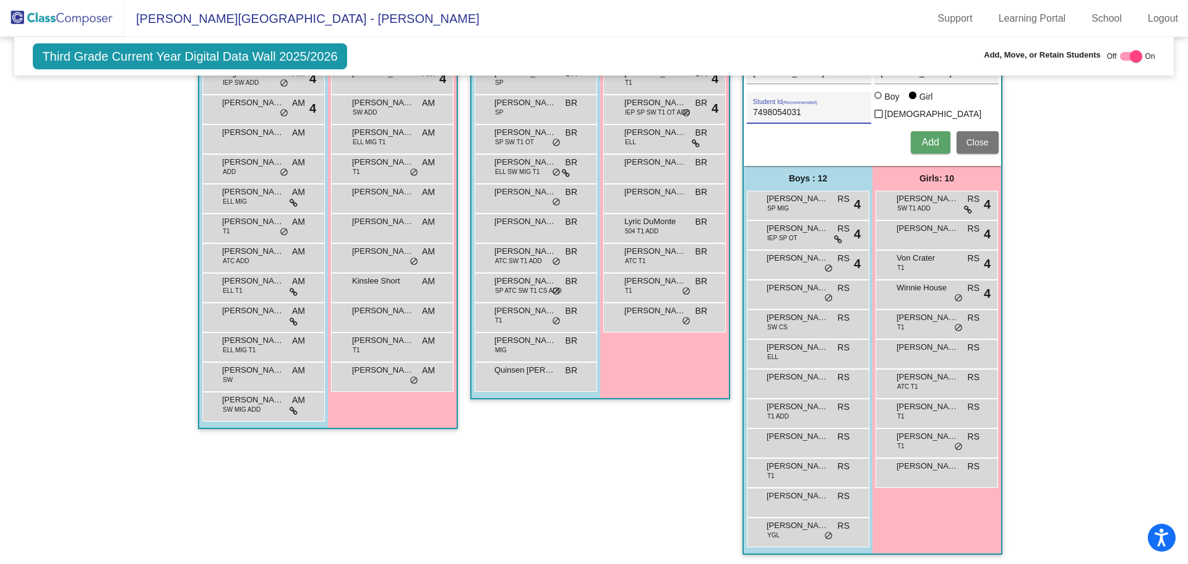
drag, startPoint x: 800, startPoint y: 109, endPoint x: 749, endPoint y: 113, distance: 50.9
click at [749, 113] on div "7498054031 Student Id (Recommended)" at bounding box center [809, 108] width 124 height 32
click at [923, 137] on span "Add" at bounding box center [929, 142] width 17 height 11
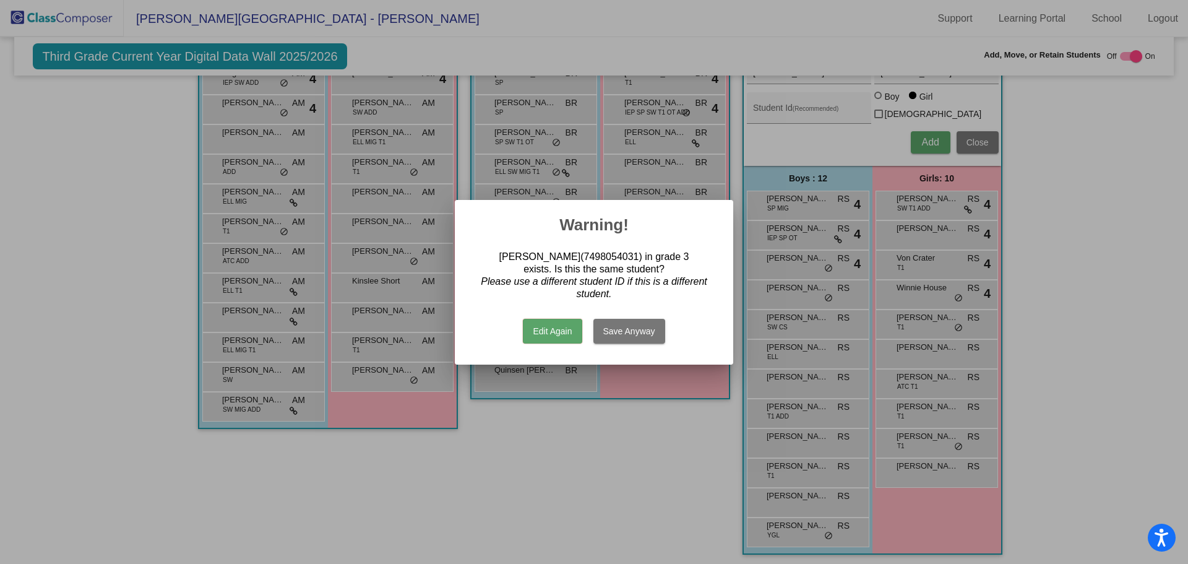
click at [548, 331] on button "Edit Again" at bounding box center [552, 331] width 59 height 25
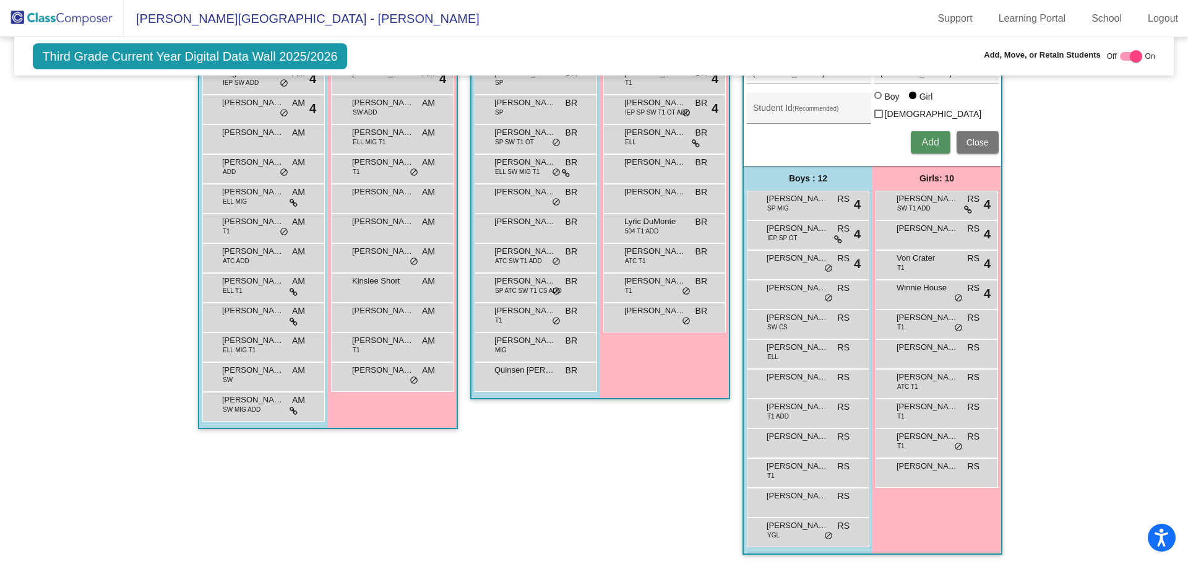
click at [929, 137] on span "Add" at bounding box center [929, 142] width 17 height 11
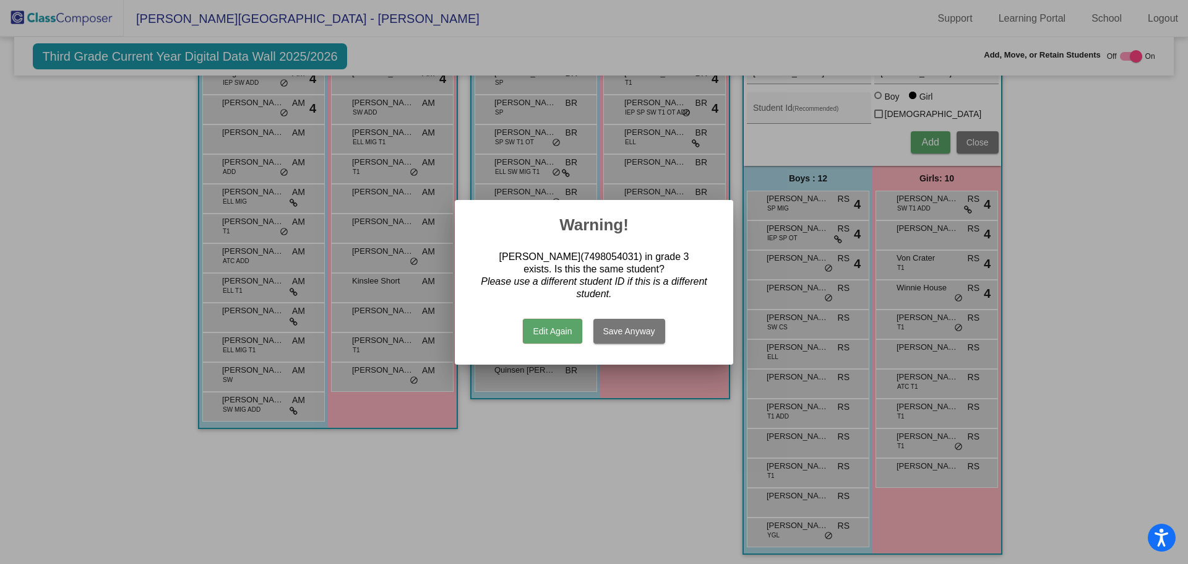
click at [609, 327] on button "Save Anyway" at bounding box center [629, 331] width 72 height 25
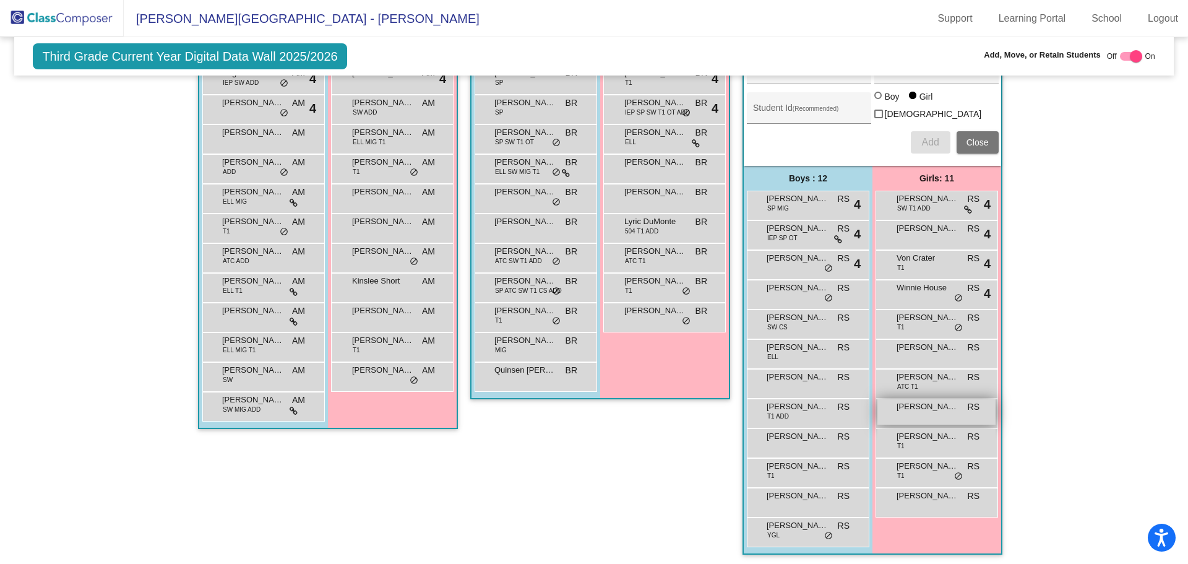
click at [935, 410] on div "[PERSON_NAME] RS lock do_not_disturb_alt" at bounding box center [936, 411] width 118 height 25
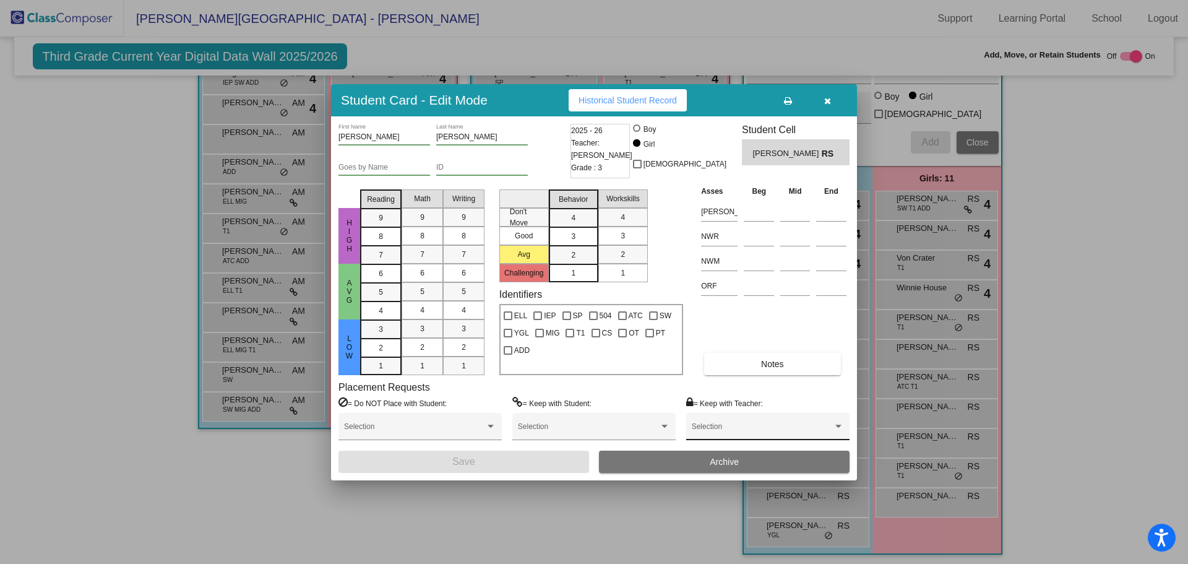
click at [836, 423] on div at bounding box center [838, 426] width 11 height 9
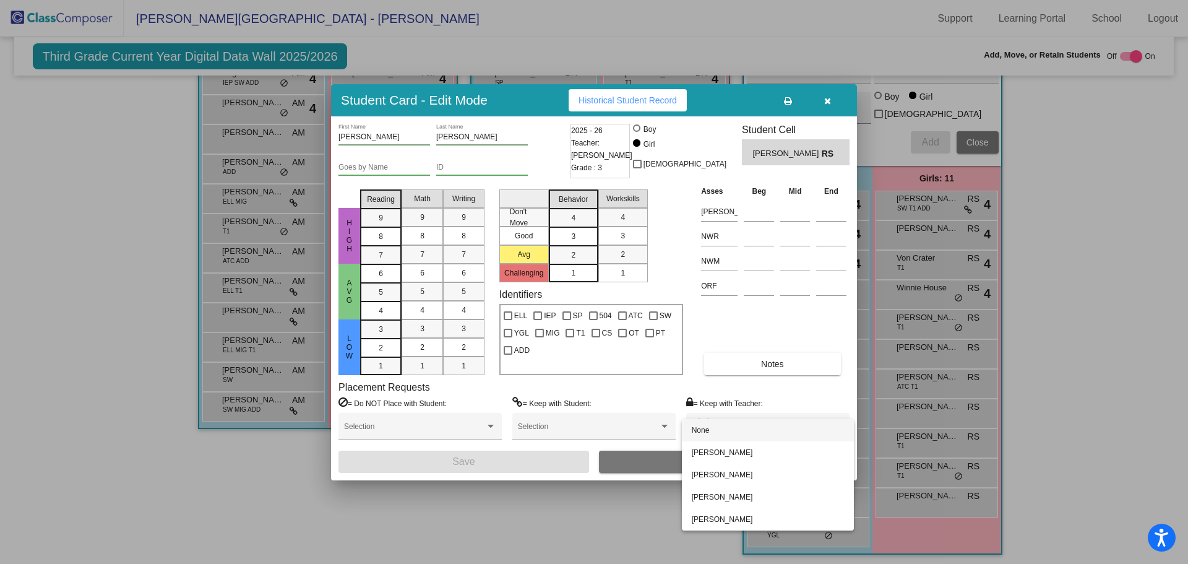
click at [587, 524] on div at bounding box center [594, 282] width 1188 height 564
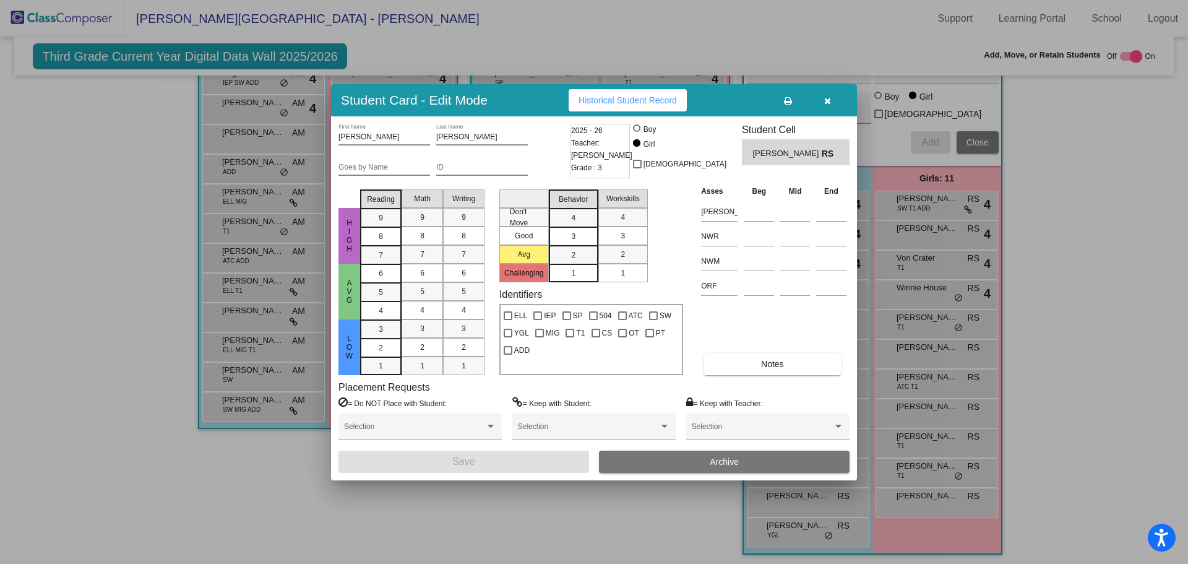
click at [824, 96] on span "button" at bounding box center [827, 100] width 7 height 10
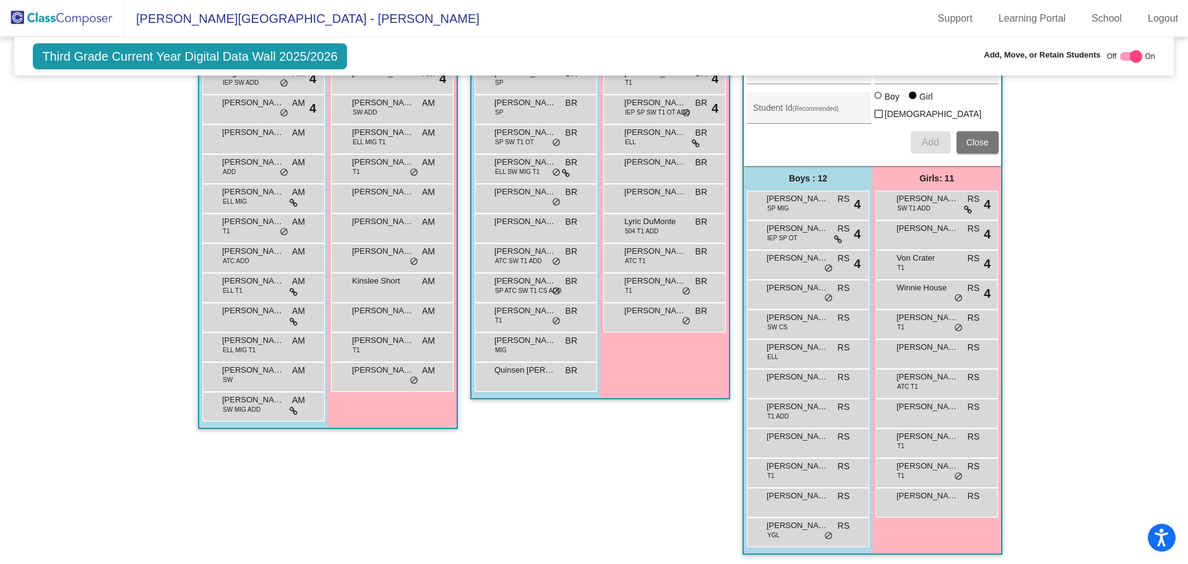
drag, startPoint x: 667, startPoint y: 505, endPoint x: 661, endPoint y: 484, distance: 21.8
click at [666, 505] on div "Class 2 - [PERSON_NAME] picture_as_pdf [PERSON_NAME] Add Student First Name Las…" at bounding box center [600, 276] width 260 height 582
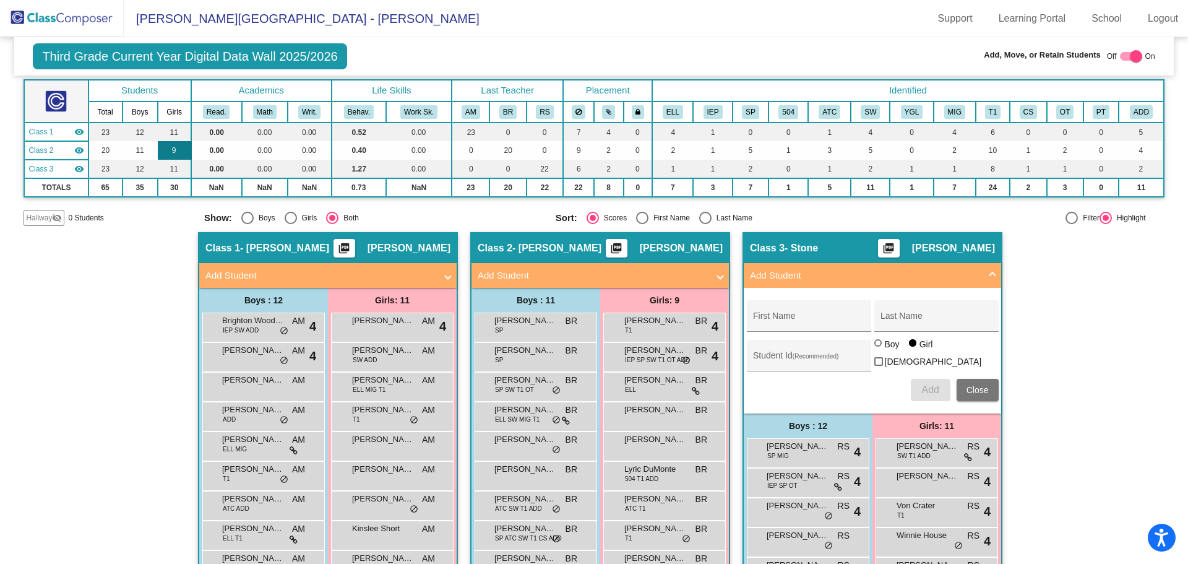
scroll to position [0, 0]
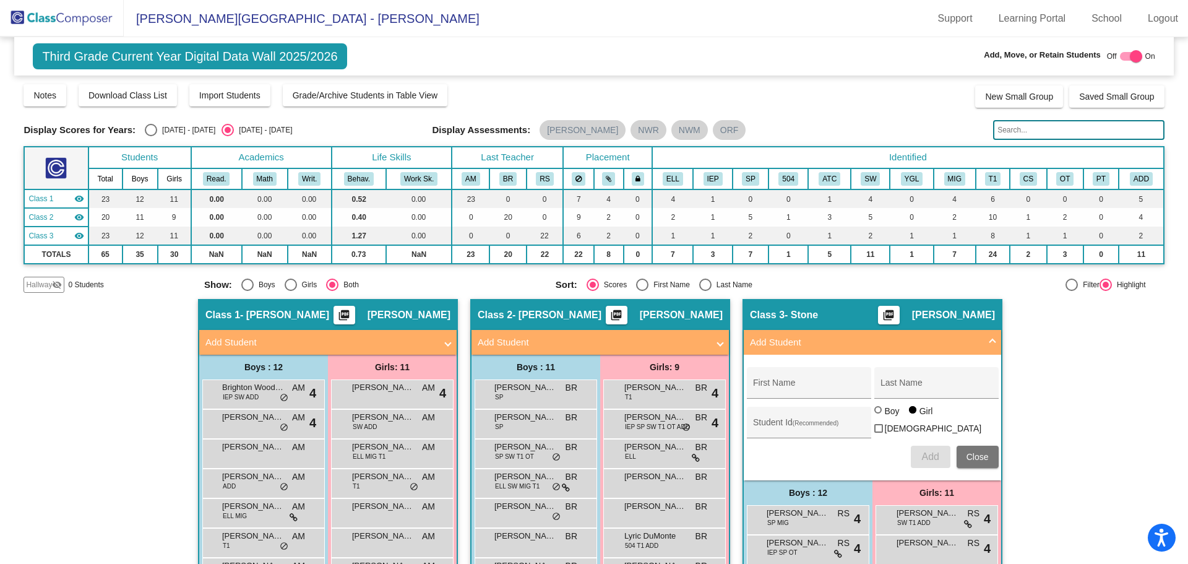
click at [84, 18] on img at bounding box center [62, 18] width 124 height 37
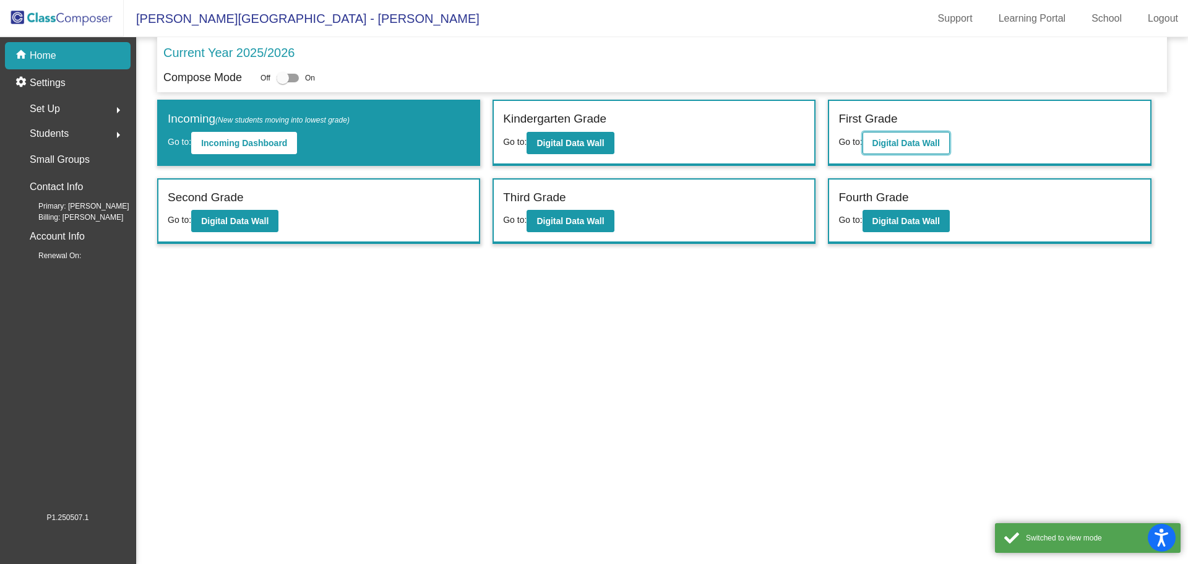
click at [922, 140] on b "Digital Data Wall" at bounding box center [905, 143] width 67 height 10
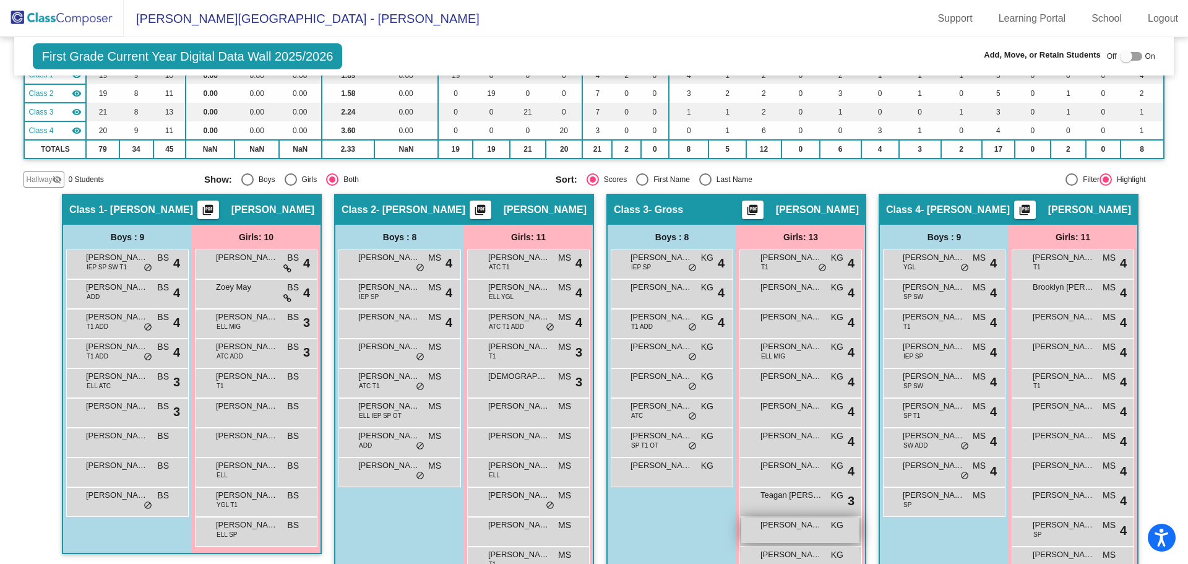
scroll to position [215, 0]
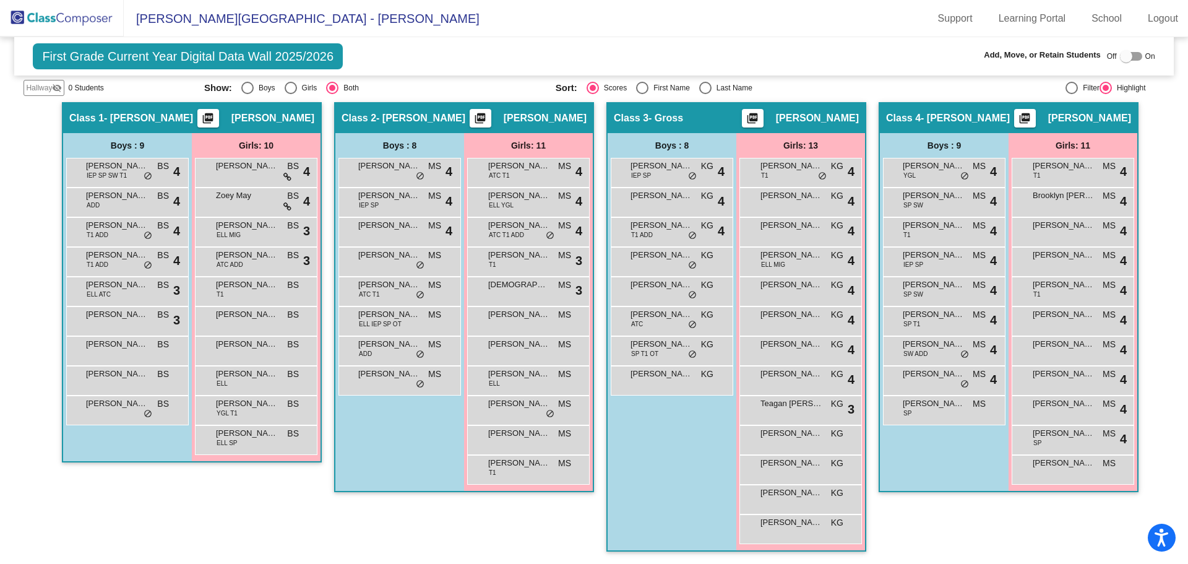
click at [98, 12] on img at bounding box center [62, 18] width 124 height 37
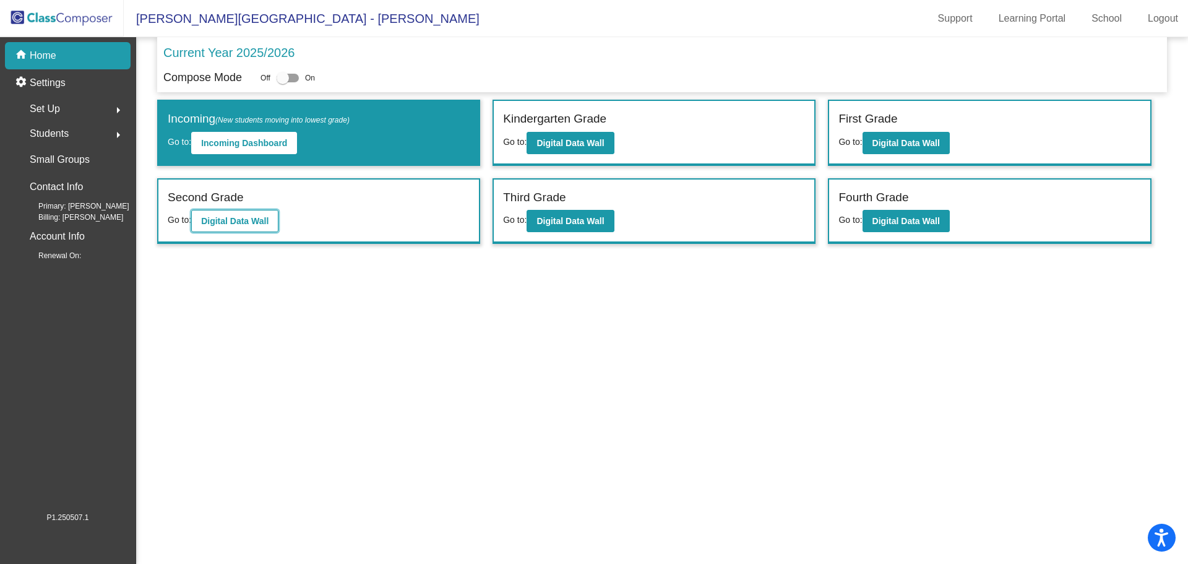
click at [210, 218] on b "Digital Data Wall" at bounding box center [234, 221] width 67 height 10
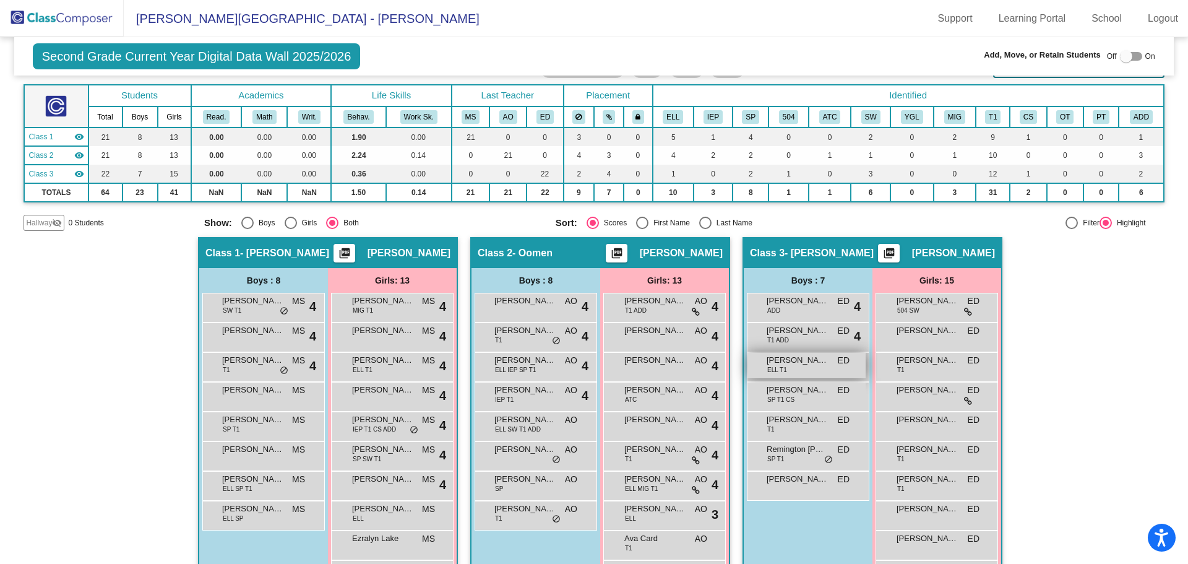
scroll to position [247, 0]
